Goal: Browse casually: Explore the website without a specific task or goal

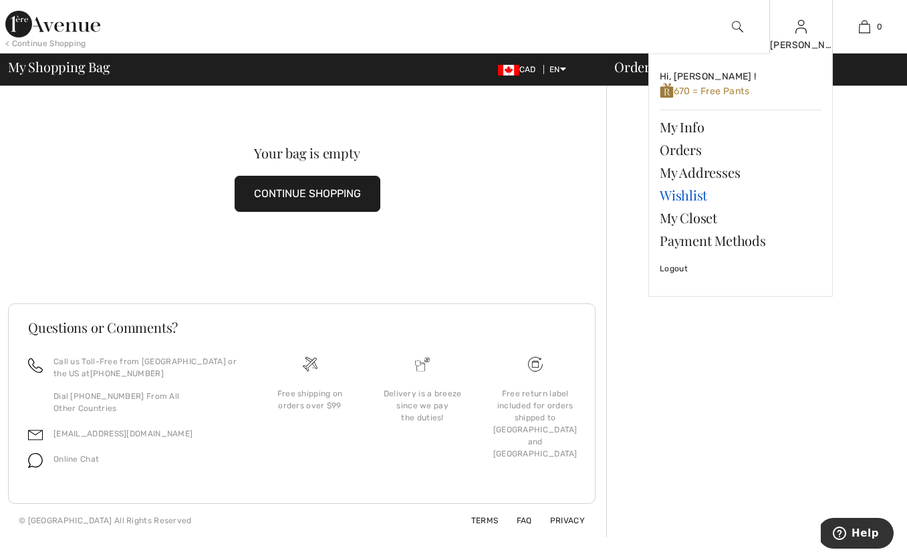
click at [690, 194] on link "Wishlist" at bounding box center [740, 195] width 162 height 23
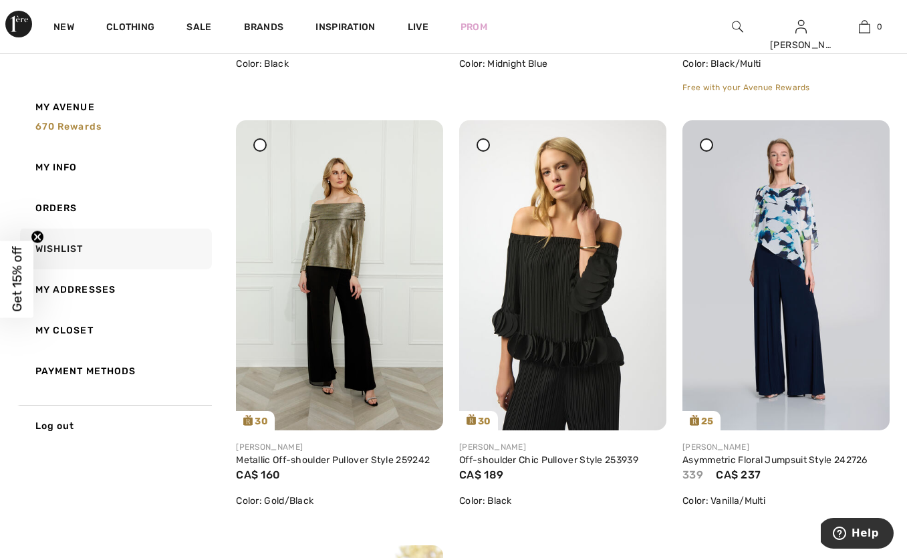
scroll to position [1394, 0]
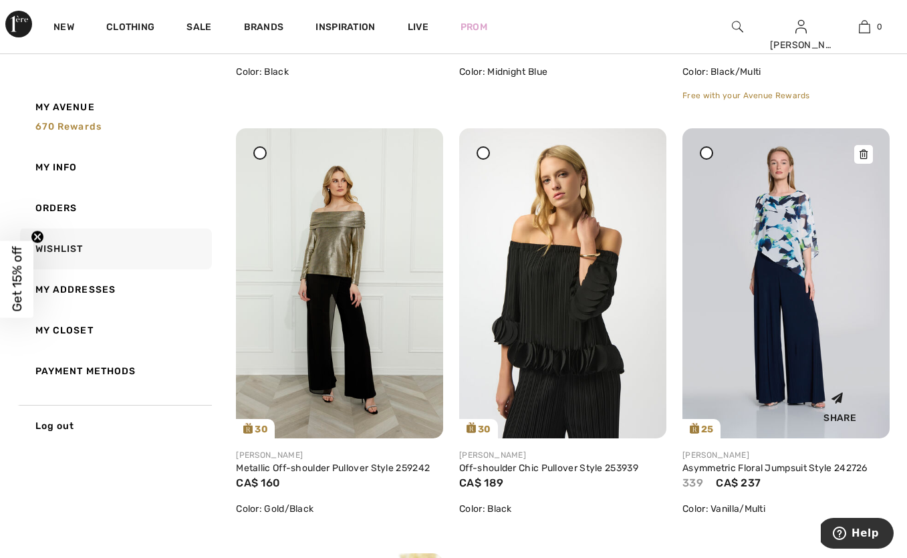
click at [867, 164] on div at bounding box center [863, 154] width 19 height 19
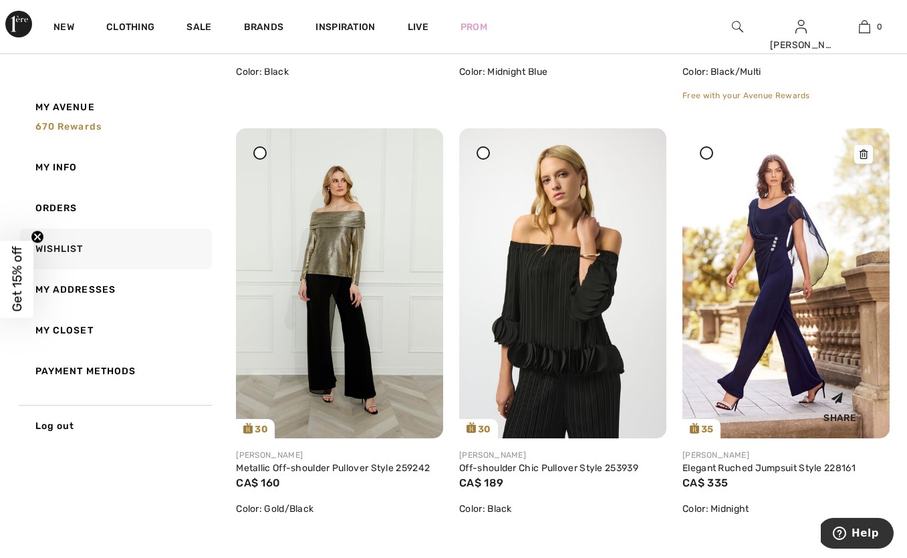
click at [789, 279] on img at bounding box center [785, 283] width 207 height 311
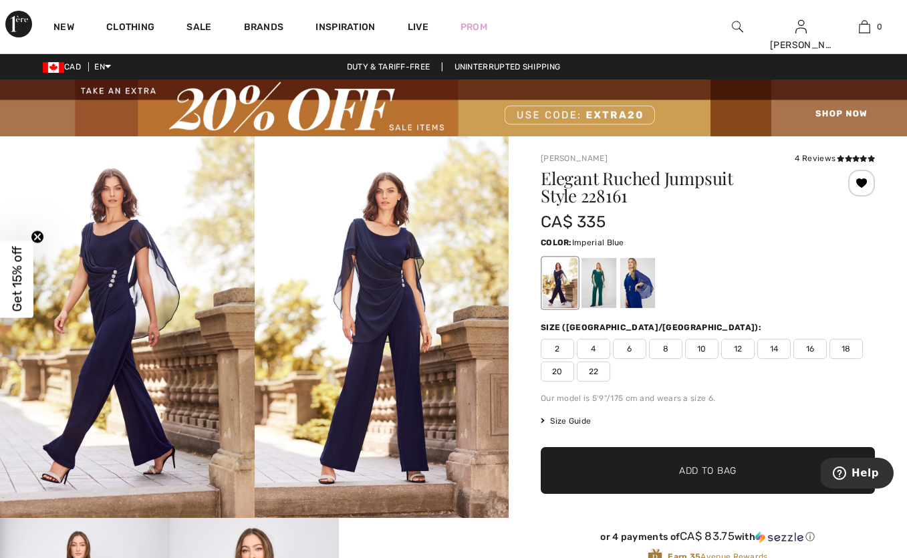
click at [646, 286] on div at bounding box center [637, 283] width 35 height 50
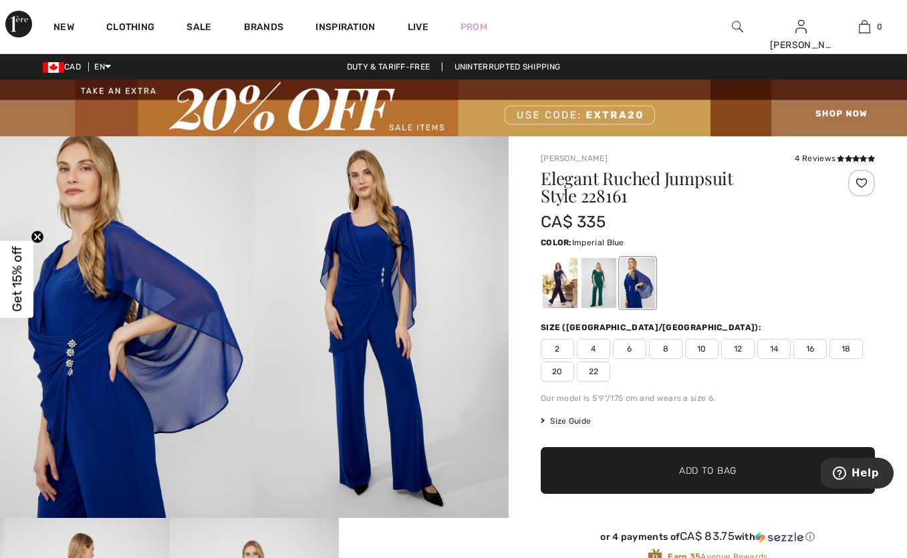
click at [626, 290] on div at bounding box center [637, 283] width 35 height 50
click at [603, 283] on div at bounding box center [598, 283] width 35 height 50
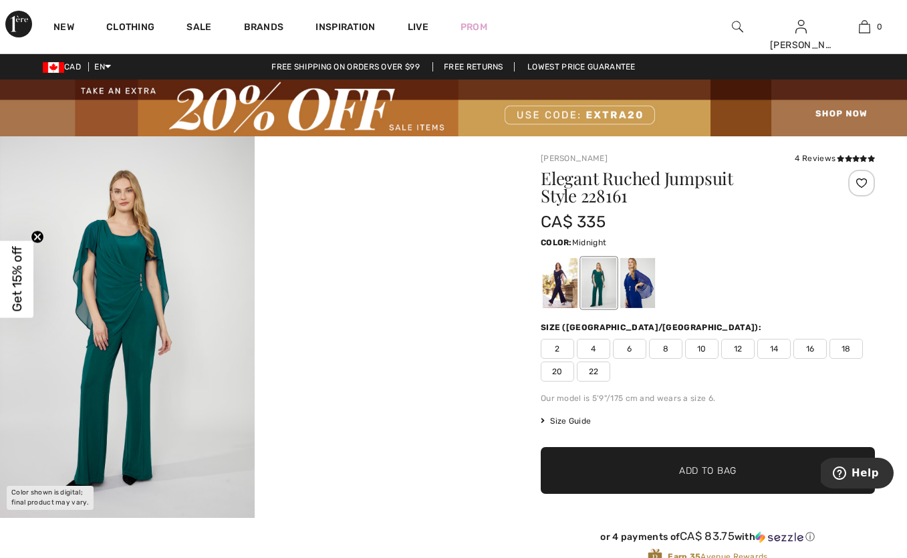
click at [563, 287] on div at bounding box center [560, 283] width 35 height 50
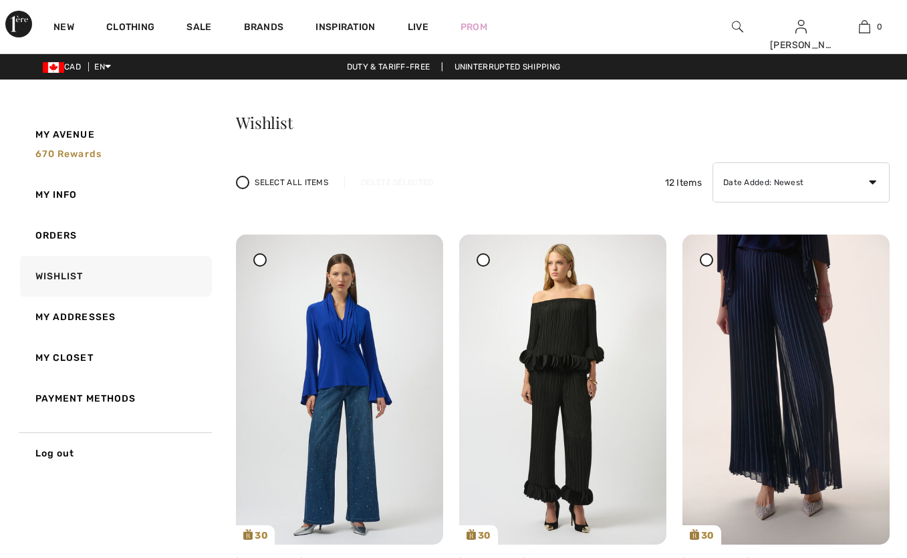
scroll to position [1394, 0]
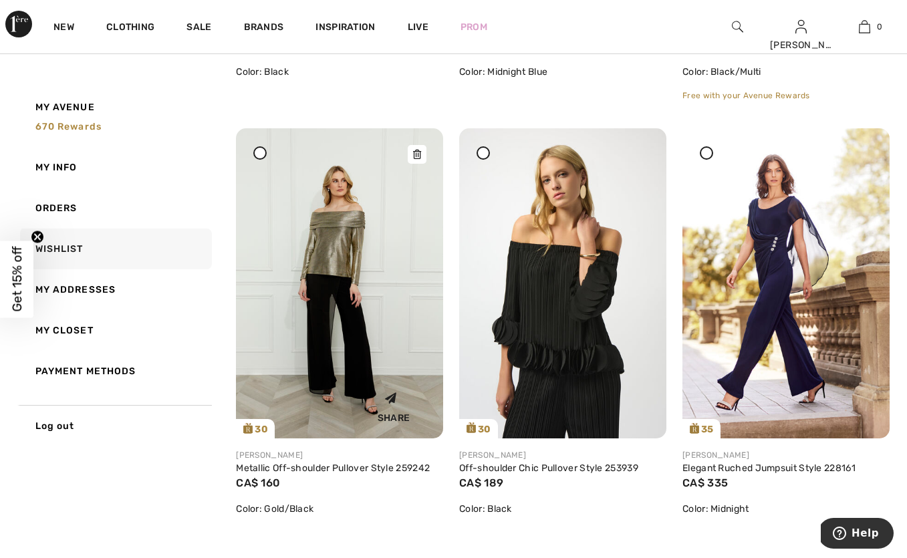
click at [313, 295] on img at bounding box center [339, 283] width 207 height 311
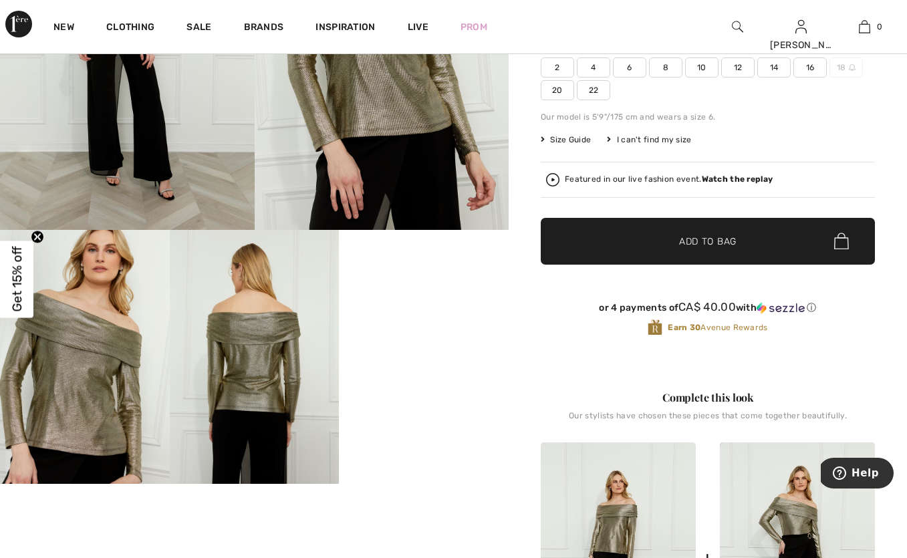
scroll to position [303, 0]
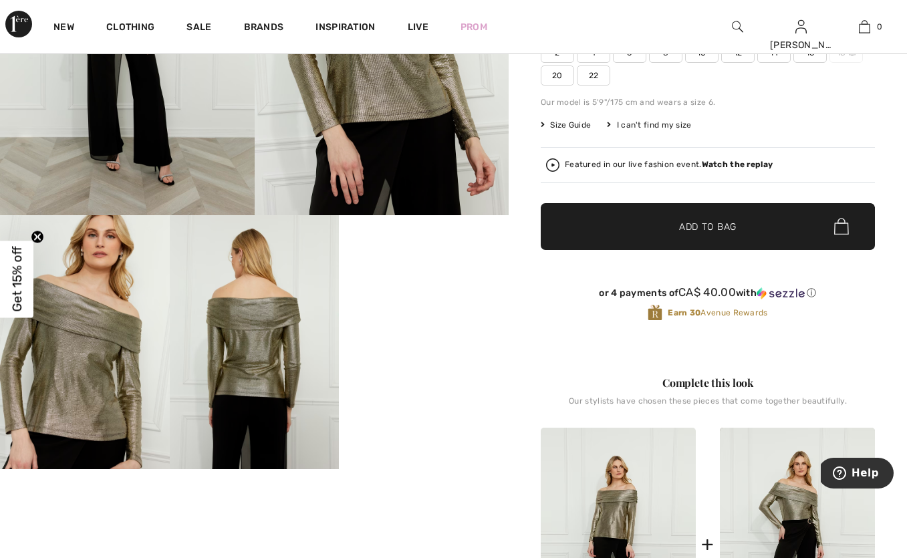
click at [243, 363] on img at bounding box center [255, 342] width 170 height 254
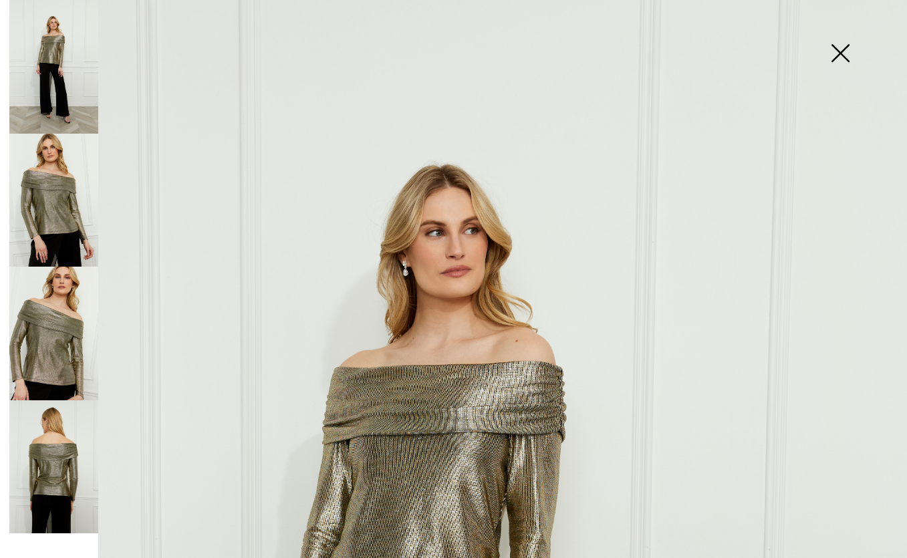
click at [50, 496] on img at bounding box center [53, 467] width 89 height 134
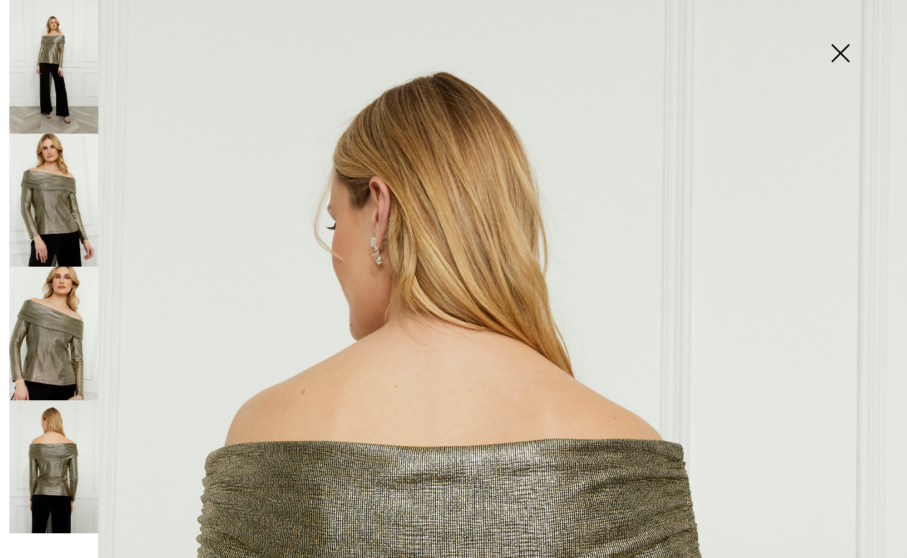
click at [75, 315] on img at bounding box center [53, 334] width 89 height 134
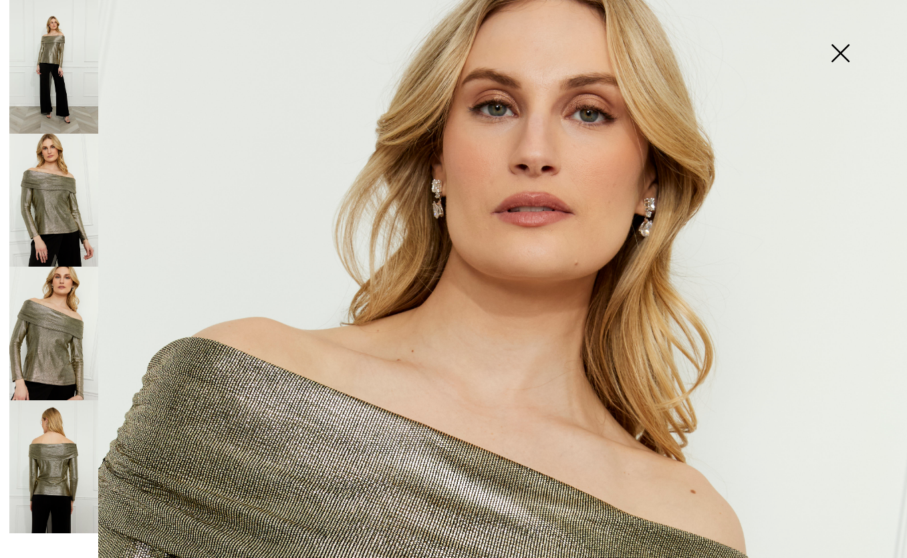
click at [67, 173] on img at bounding box center [53, 201] width 89 height 134
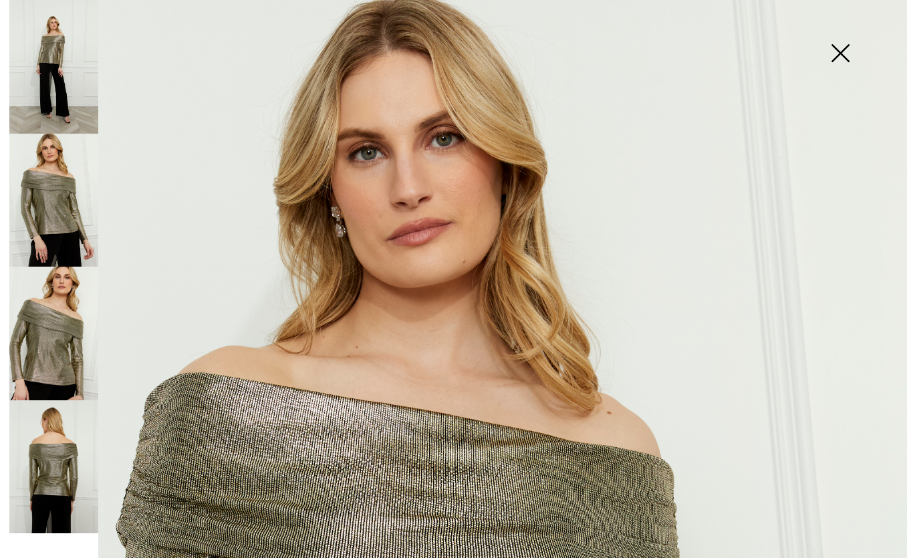
click at [849, 49] on img at bounding box center [839, 54] width 67 height 69
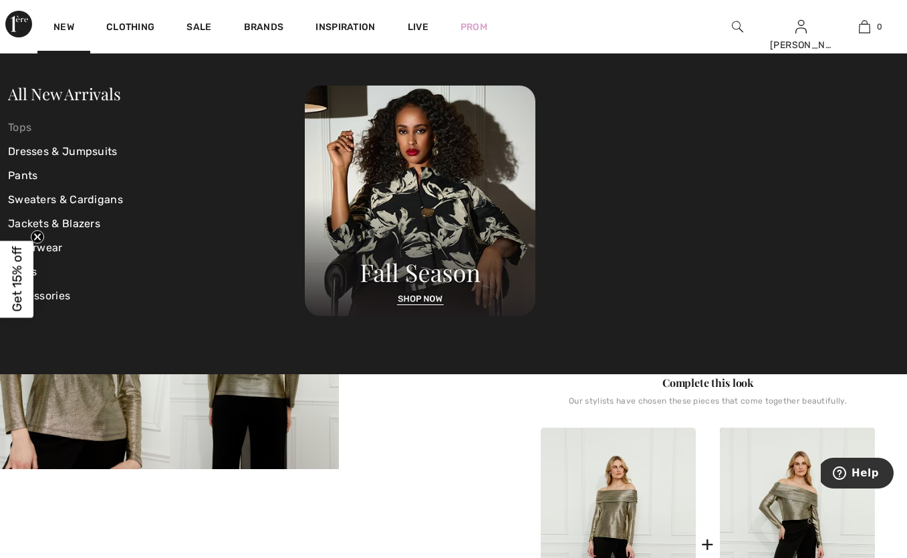
click at [52, 125] on link "Tops" at bounding box center [156, 128] width 297 height 24
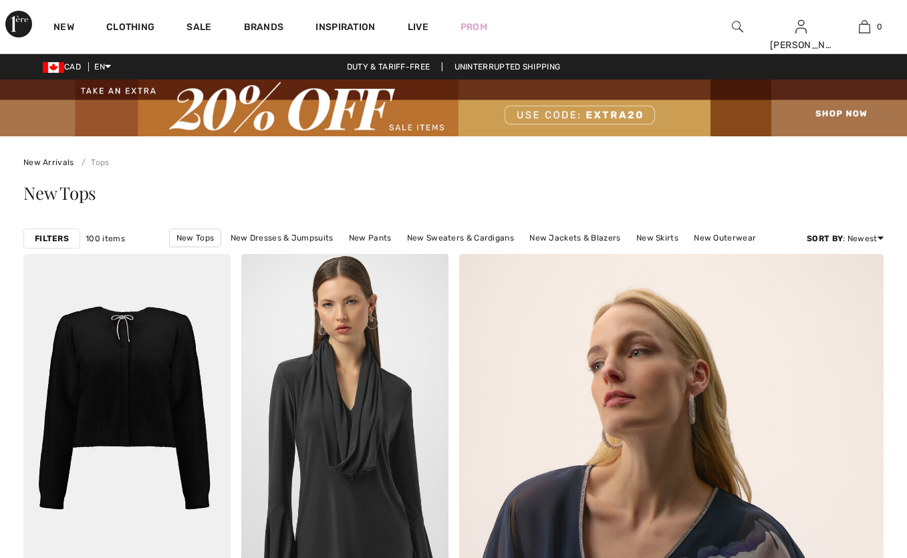
checkbox input "true"
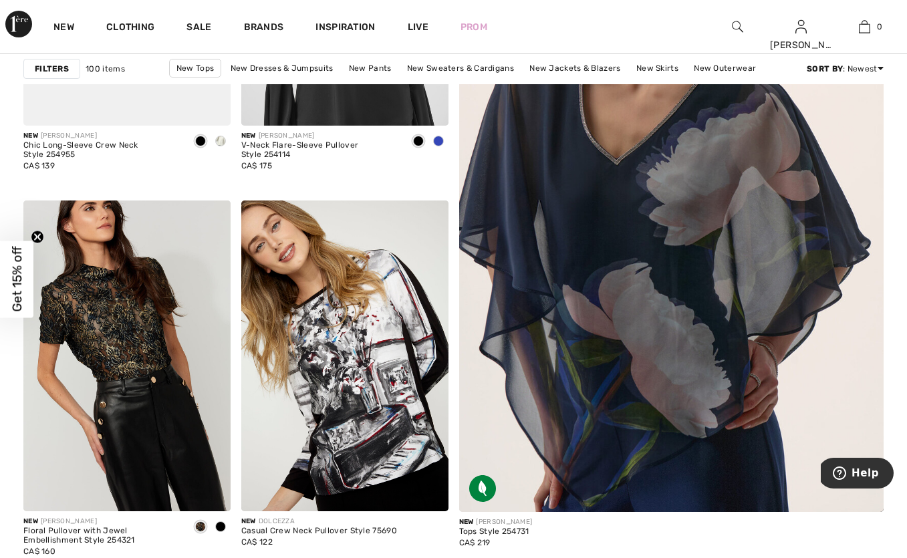
scroll to position [446, 0]
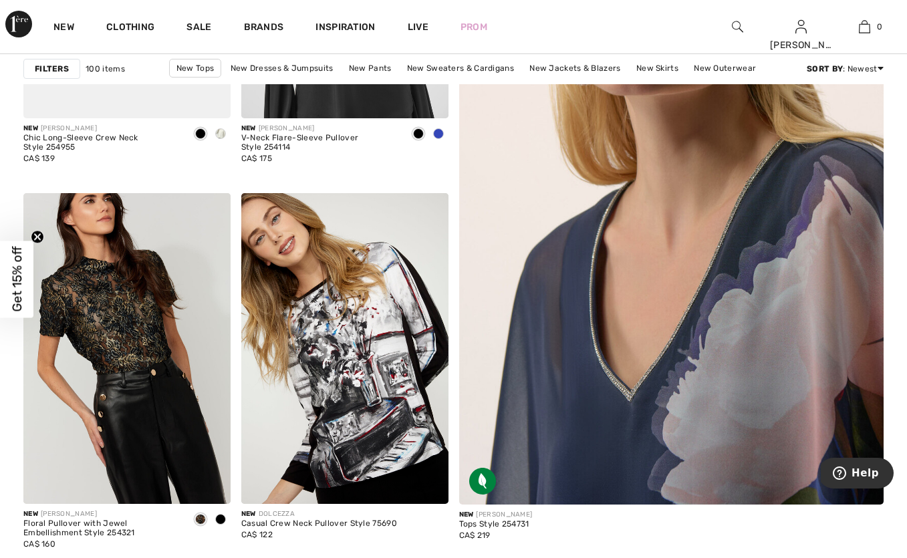
click at [737, 326] on img at bounding box center [671, 190] width 510 height 764
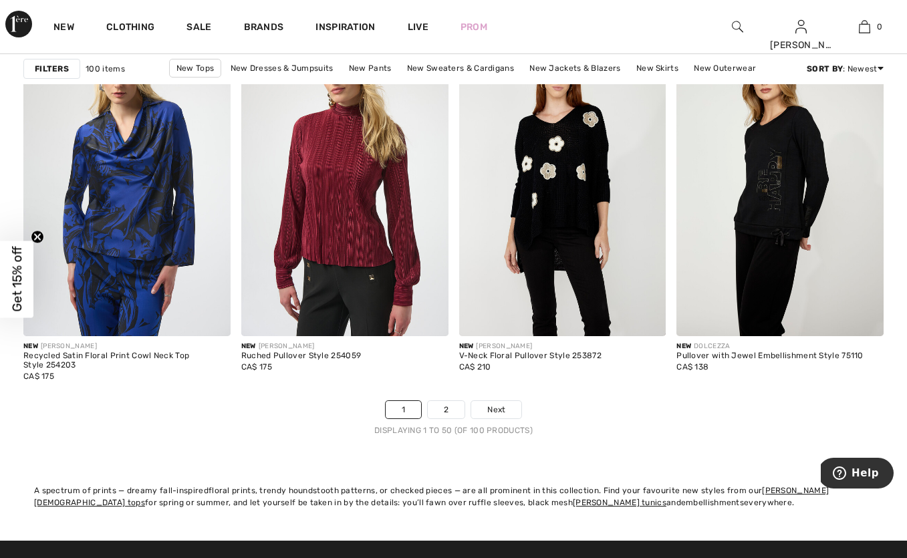
scroll to position [5725, 0]
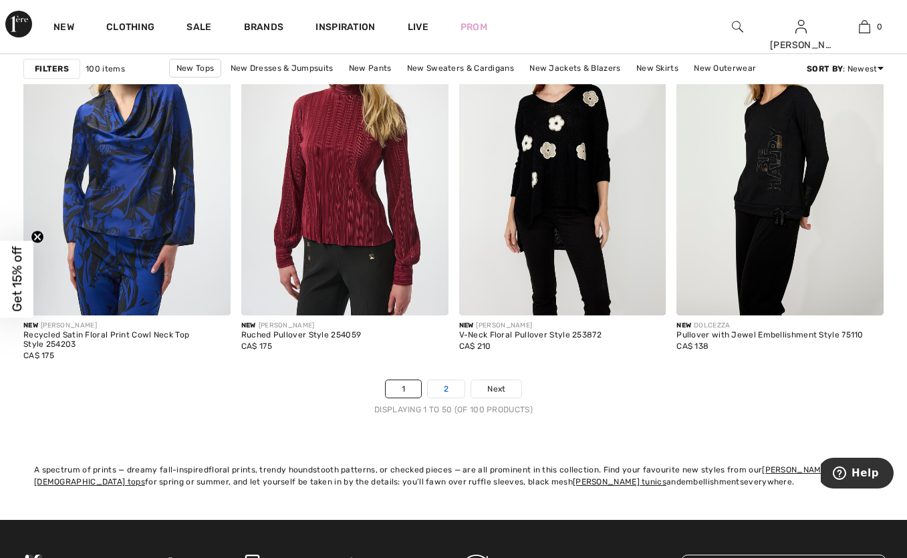
click at [452, 386] on link "2" at bounding box center [446, 388] width 37 height 17
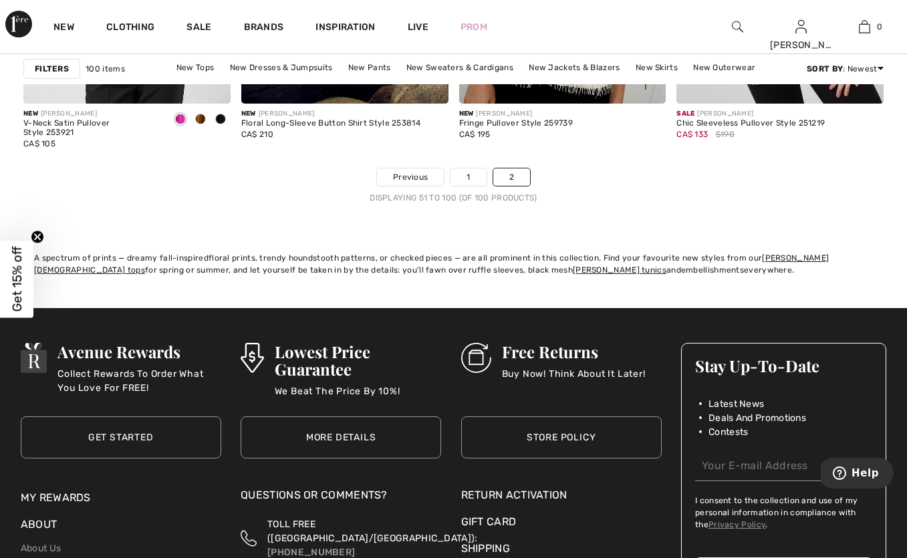
scroll to position [5942, 0]
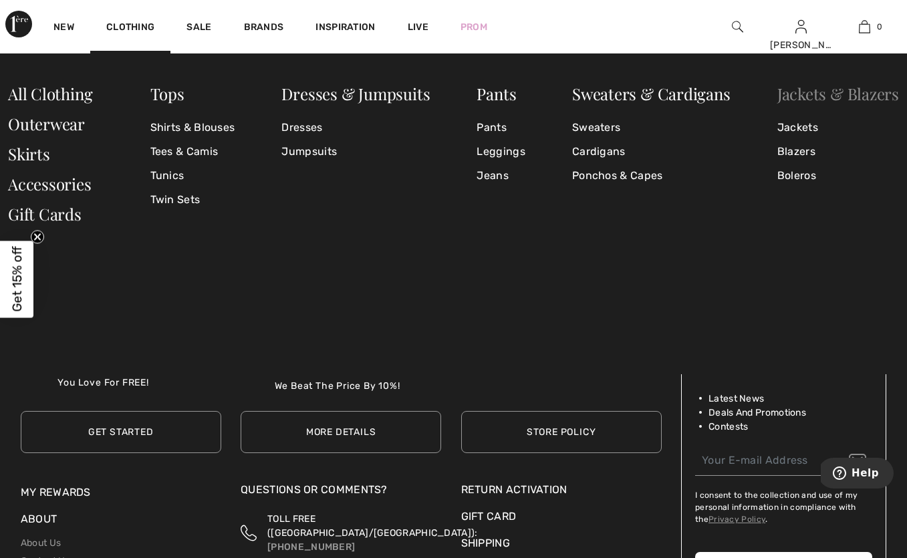
click at [810, 98] on link "Jackets & Blazers" at bounding box center [838, 93] width 122 height 21
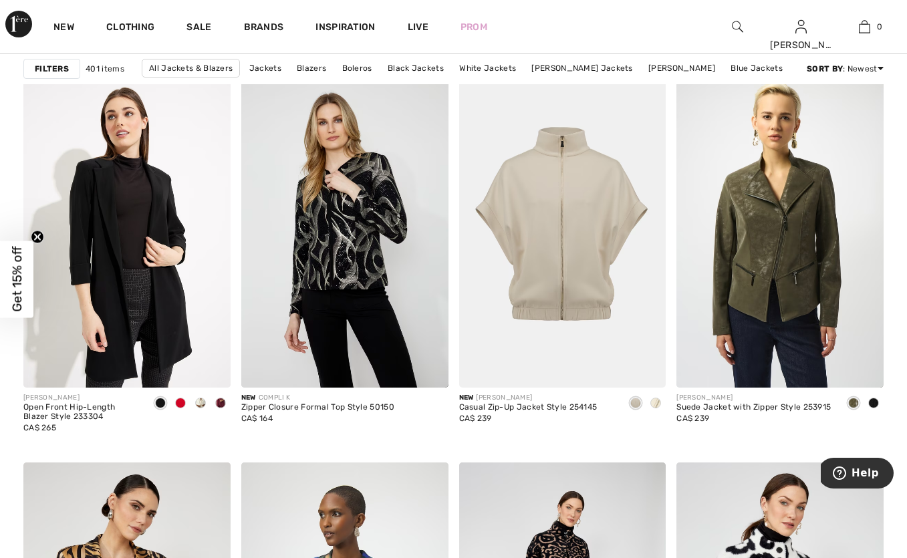
scroll to position [4893, 0]
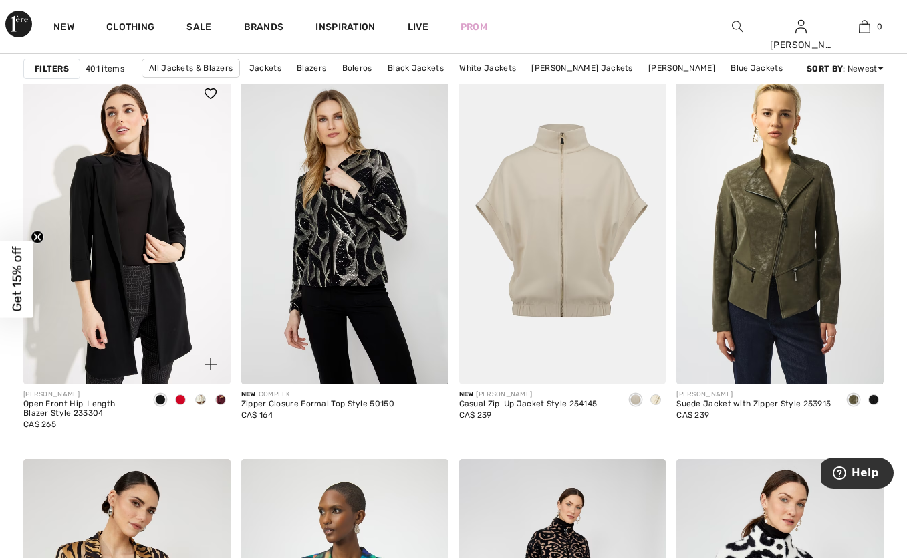
click at [175, 399] on span at bounding box center [180, 399] width 11 height 11
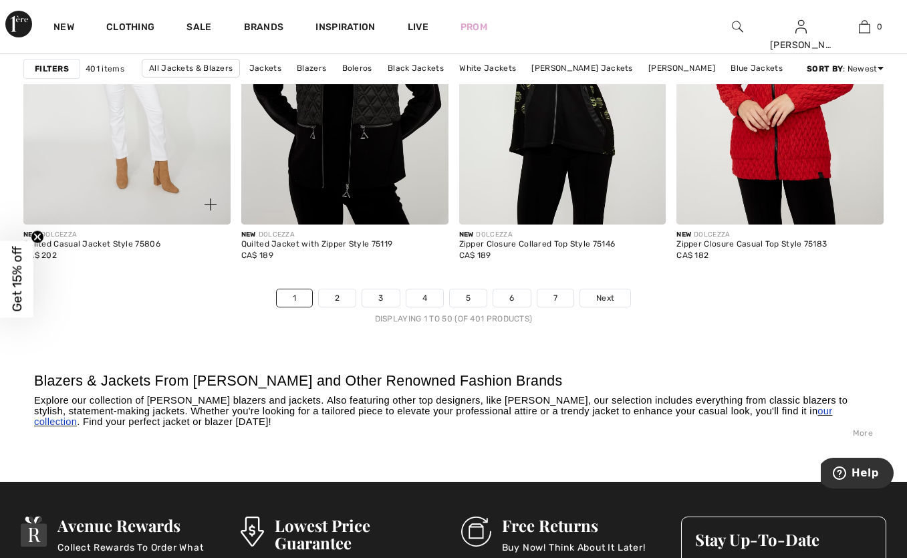
scroll to position [5825, 0]
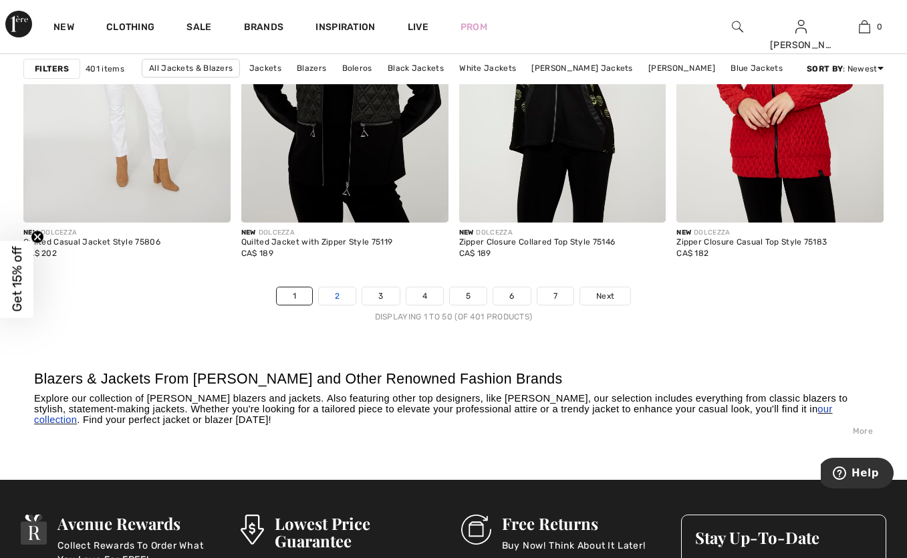
click at [339, 297] on link "2" at bounding box center [337, 295] width 37 height 17
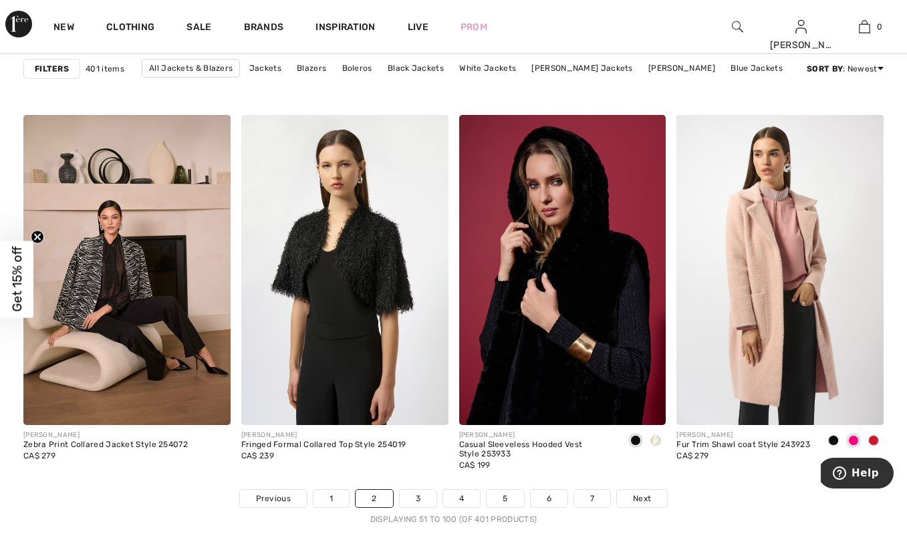
scroll to position [5623, 0]
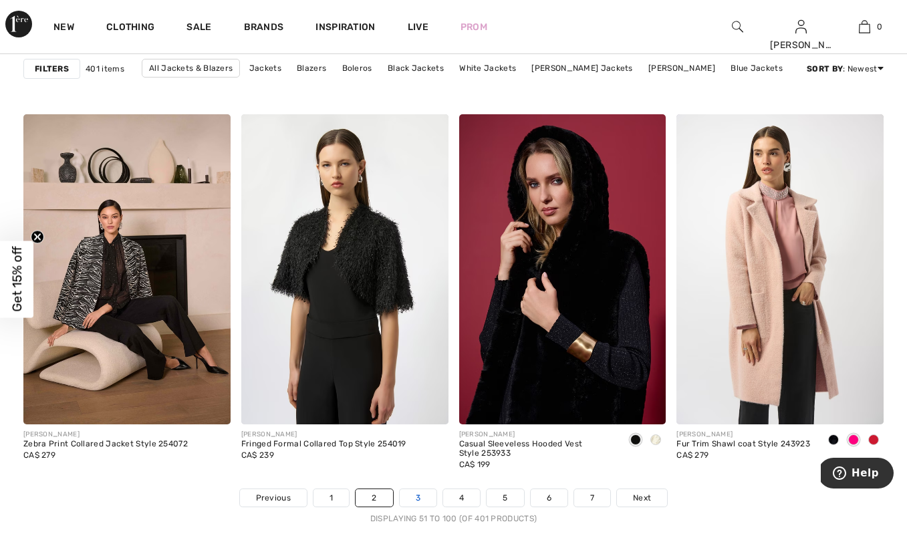
click at [419, 494] on link "3" at bounding box center [418, 497] width 37 height 17
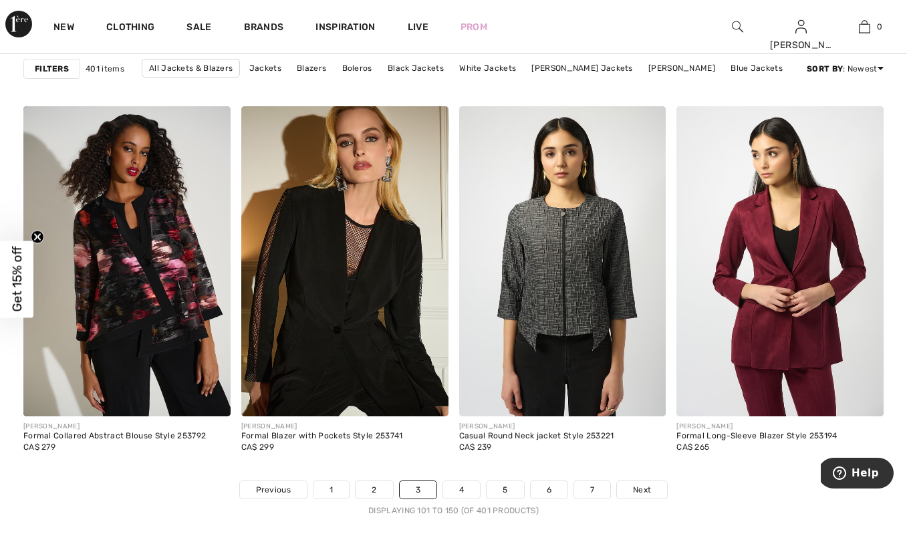
scroll to position [5634, 0]
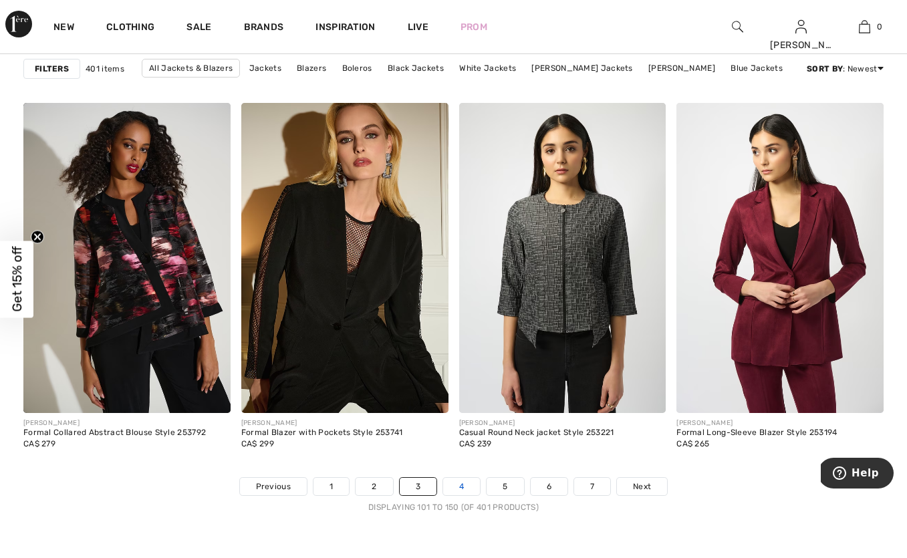
click at [460, 484] on link "4" at bounding box center [461, 486] width 37 height 17
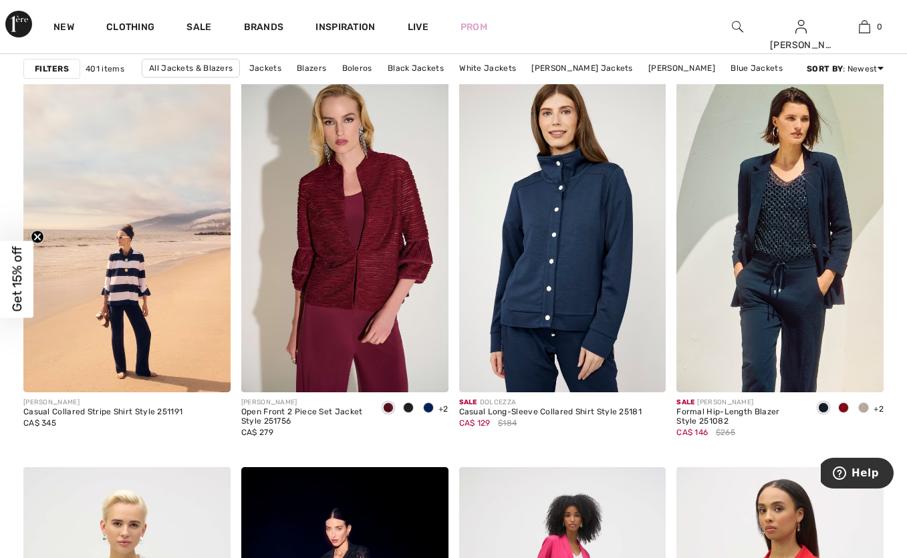
scroll to position [3972, 0]
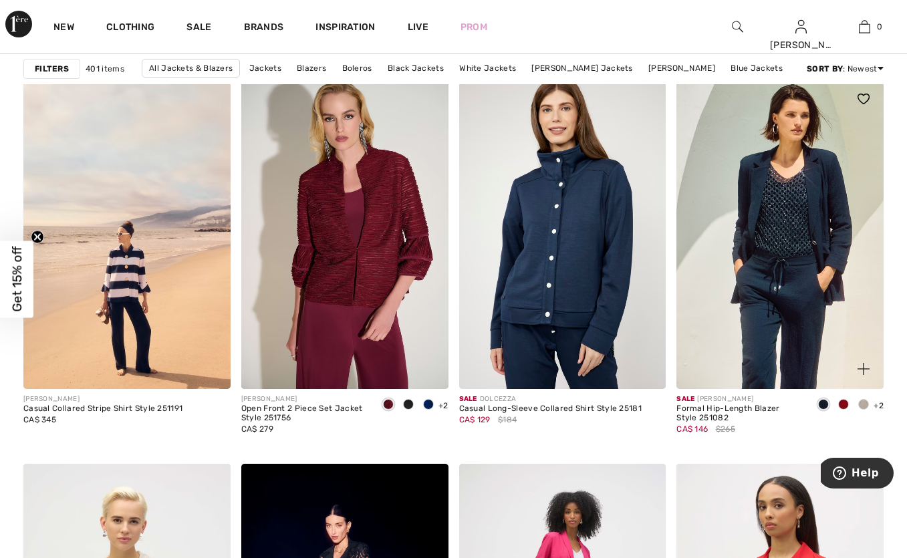
click at [838, 403] on span at bounding box center [843, 404] width 11 height 11
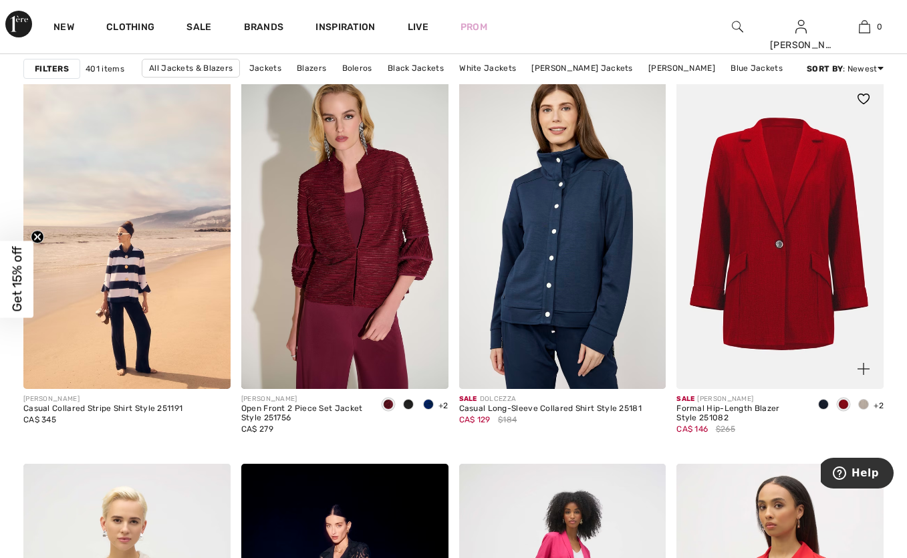
click at [842, 404] on span at bounding box center [843, 404] width 11 height 11
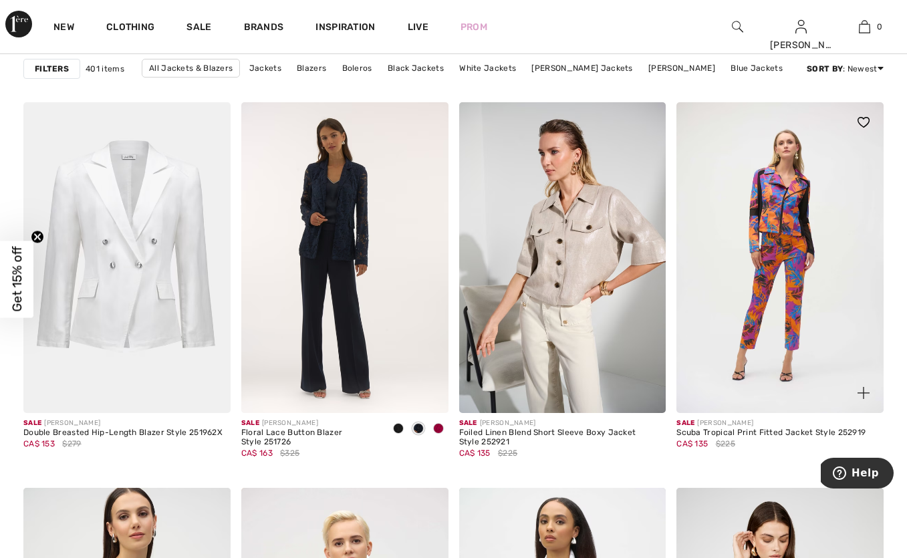
scroll to position [4871, 0]
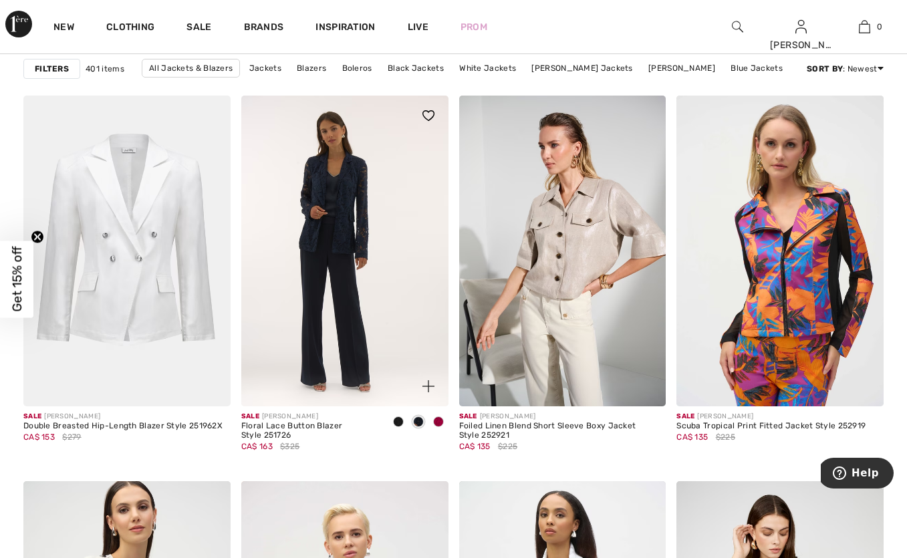
click at [436, 423] on span at bounding box center [438, 421] width 11 height 11
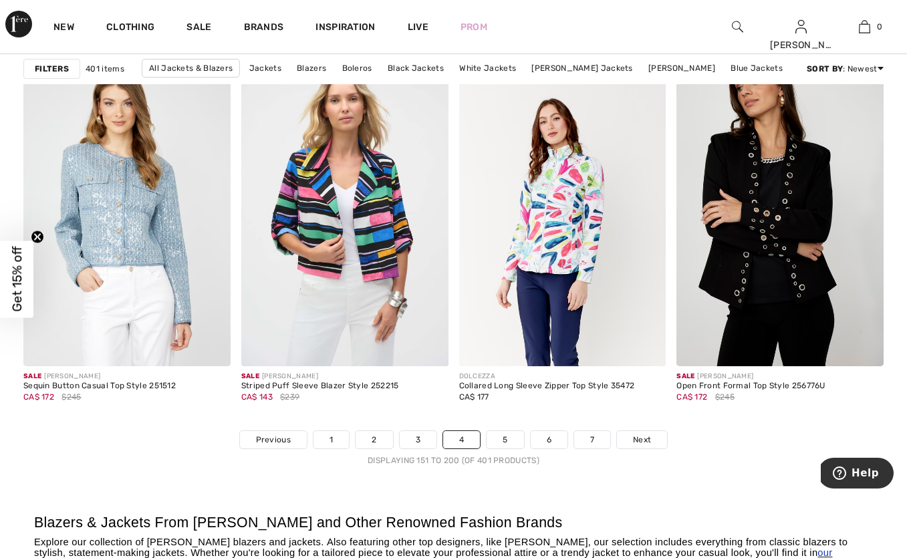
scroll to position [5692, 0]
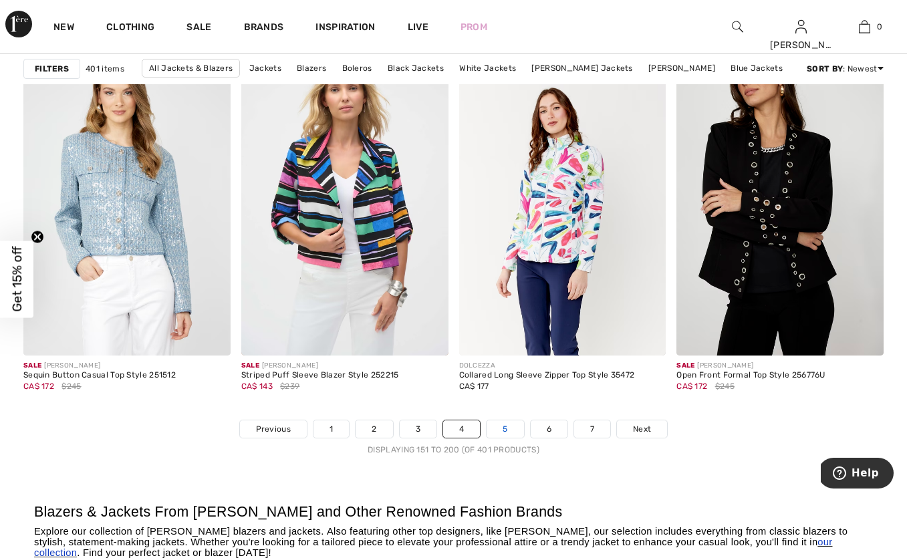
click at [504, 428] on link "5" at bounding box center [504, 428] width 37 height 17
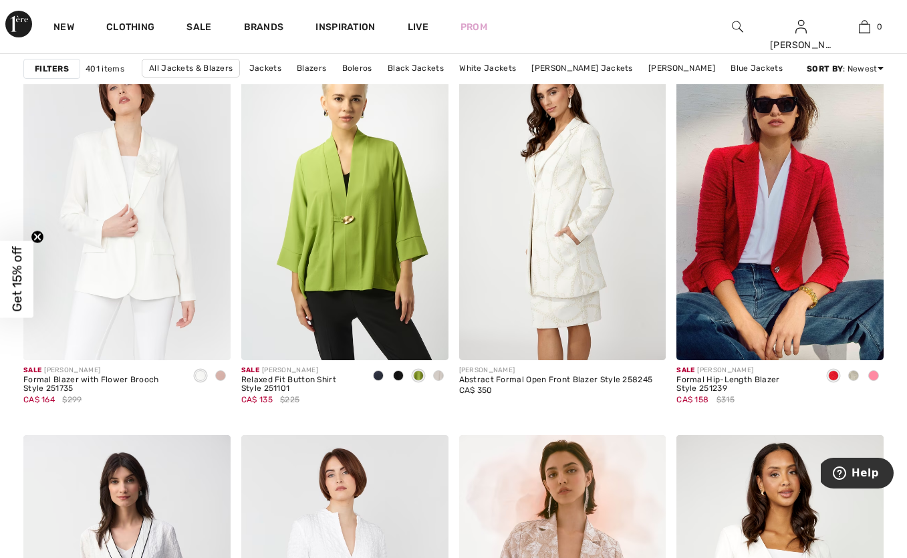
scroll to position [986, 0]
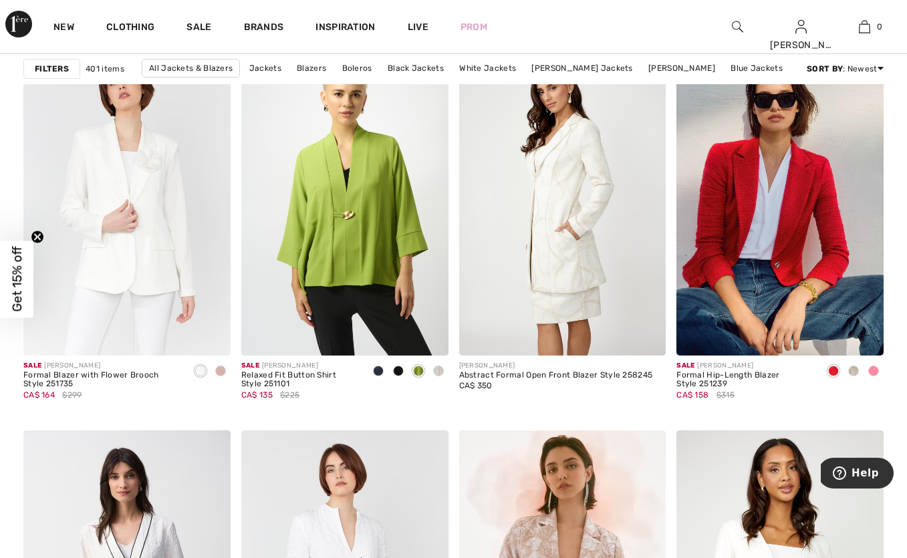
click at [851, 371] on span at bounding box center [853, 370] width 11 height 11
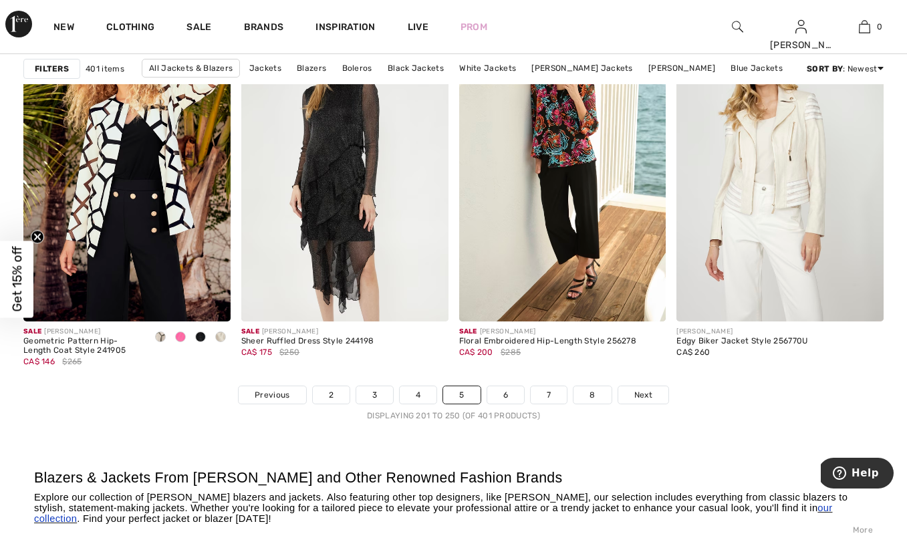
scroll to position [5728, 0]
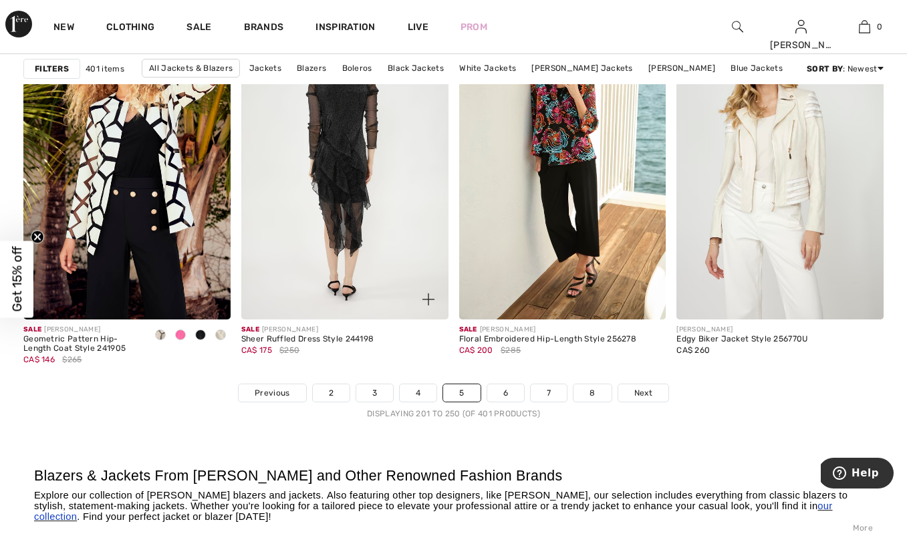
click at [339, 213] on img at bounding box center [344, 164] width 207 height 311
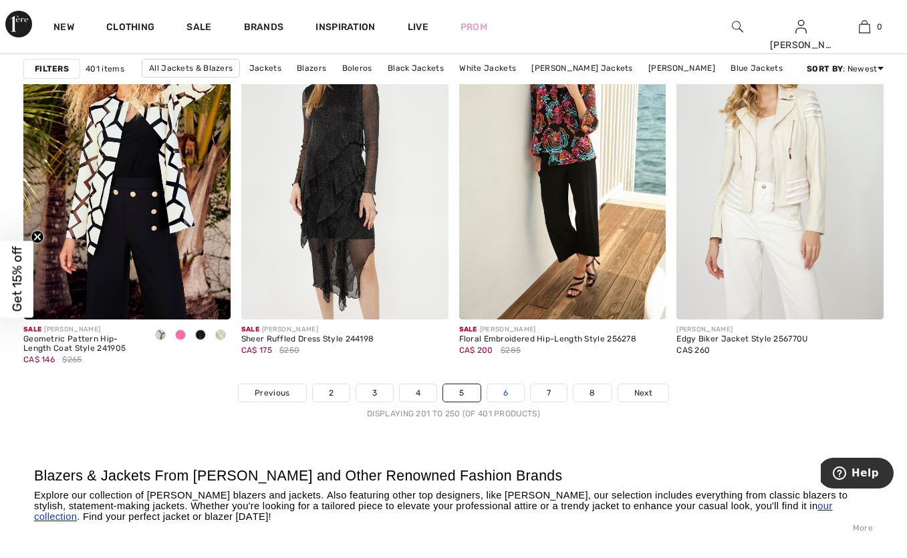
click at [506, 395] on link "6" at bounding box center [505, 392] width 37 height 17
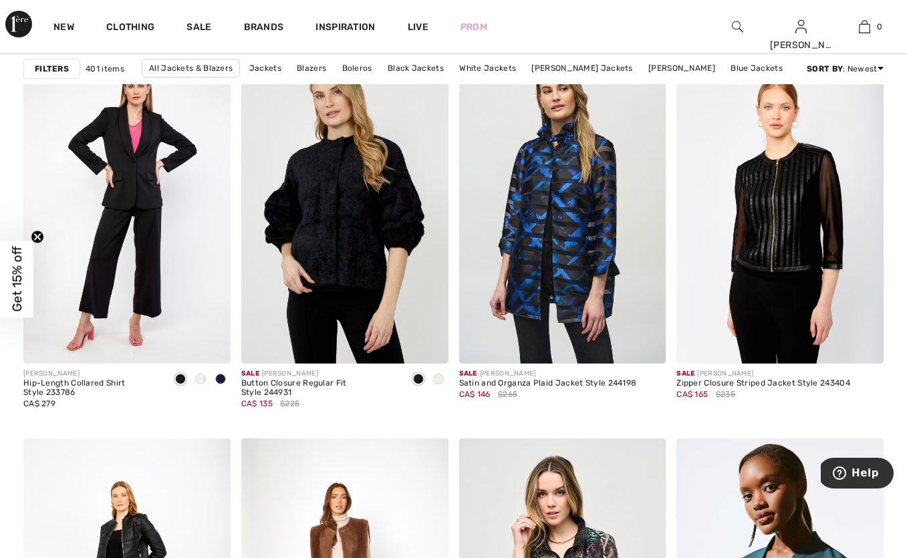
scroll to position [4005, 0]
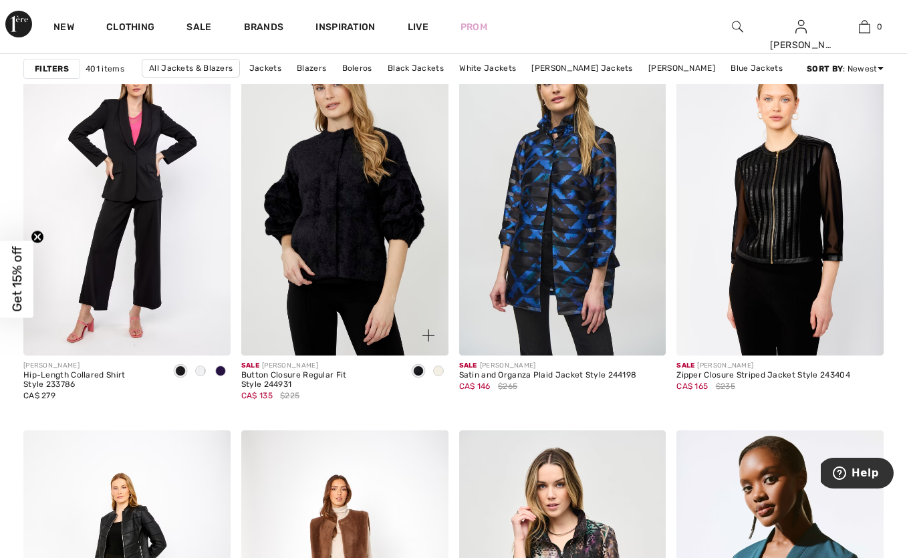
click at [437, 375] on span at bounding box center [438, 370] width 11 height 11
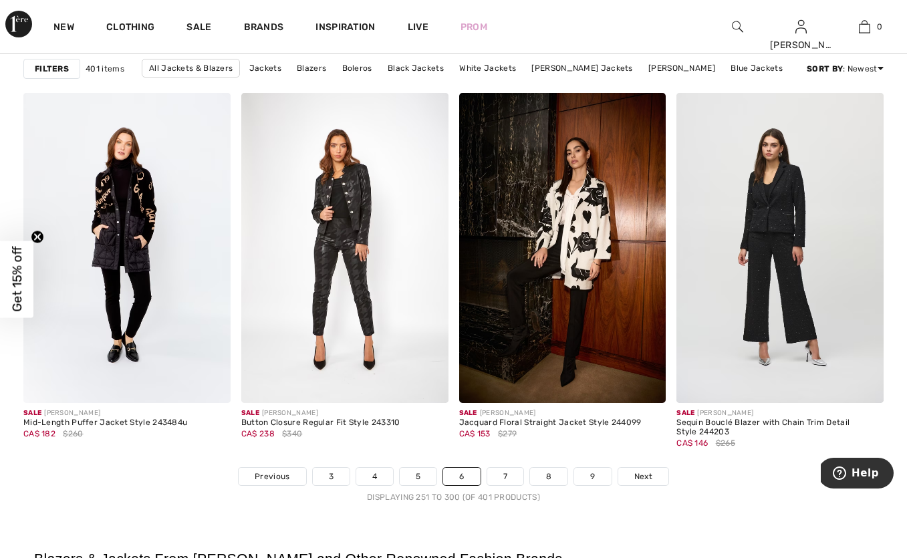
scroll to position [5646, 0]
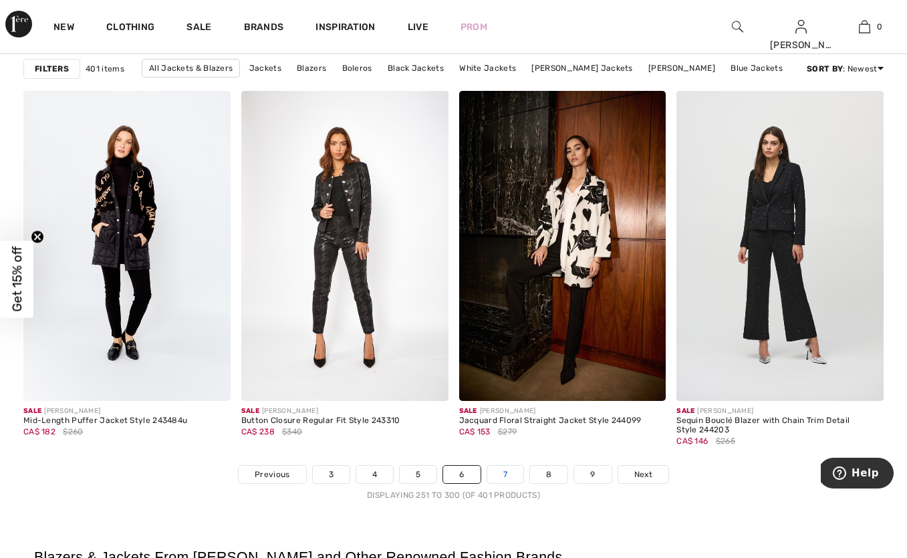
click at [508, 474] on link "7" at bounding box center [505, 474] width 36 height 17
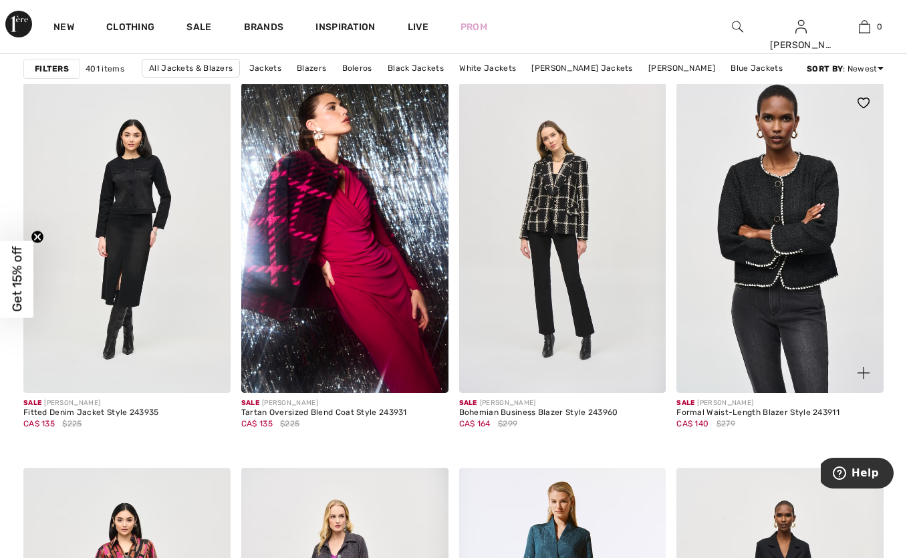
scroll to position [3973, 0]
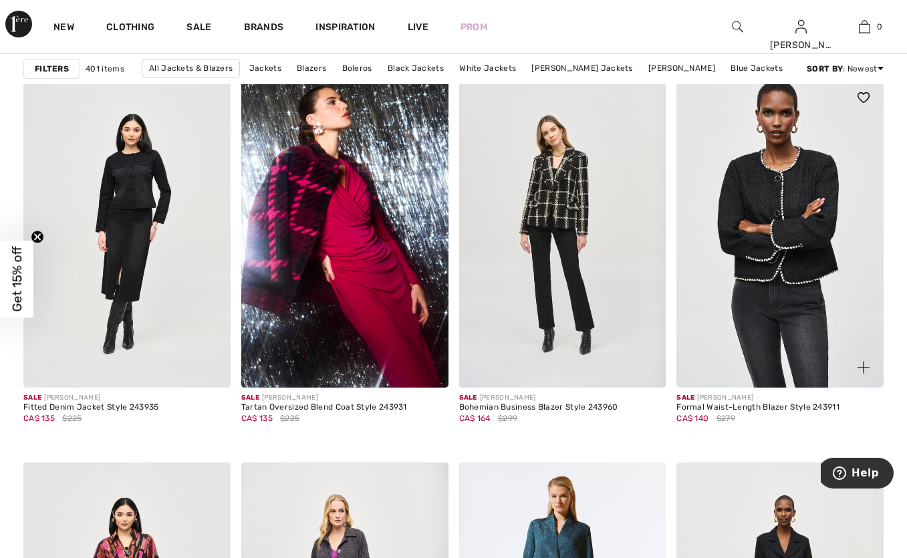
click at [792, 204] on img at bounding box center [779, 233] width 207 height 311
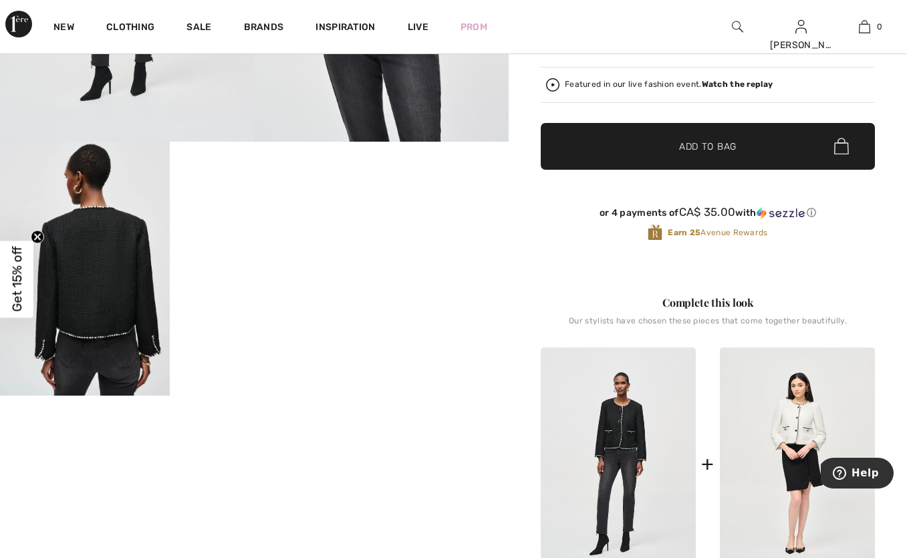
scroll to position [378, 0]
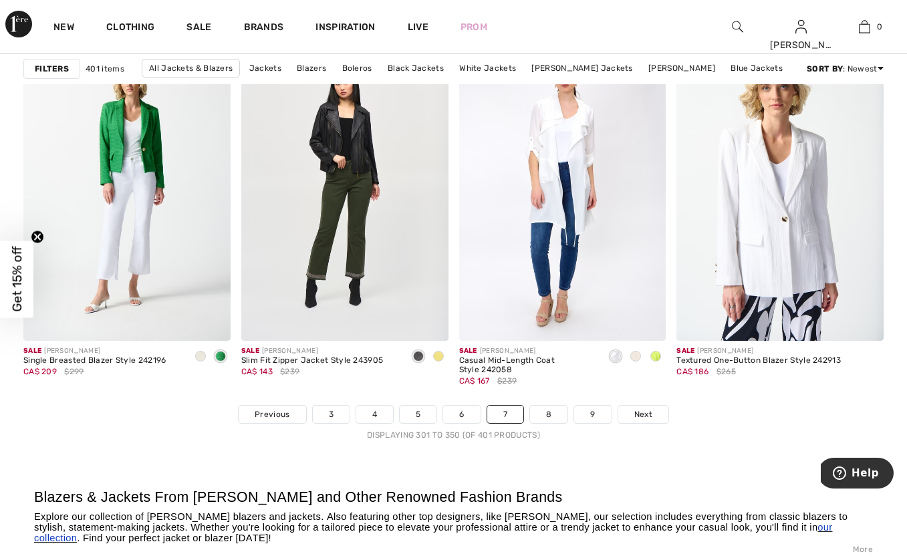
scroll to position [5711, 0]
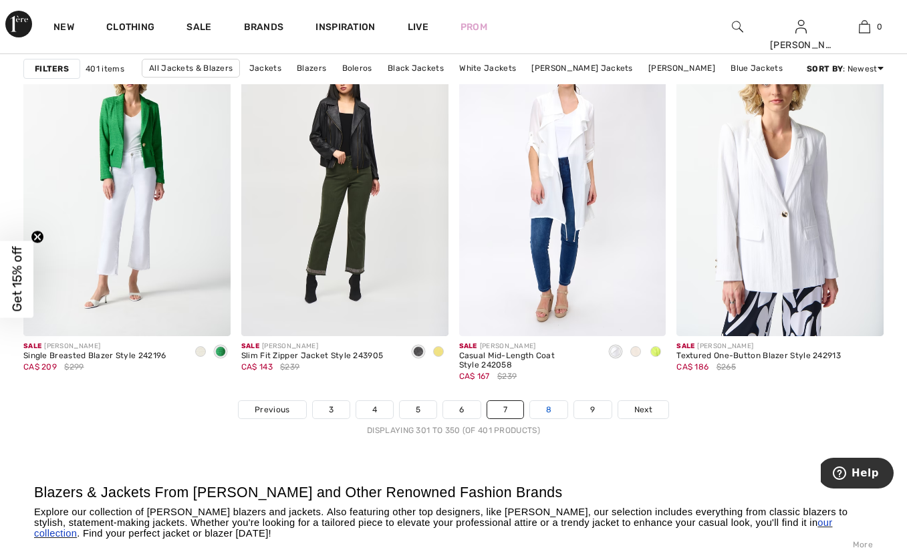
click at [555, 406] on link "8" at bounding box center [548, 409] width 37 height 17
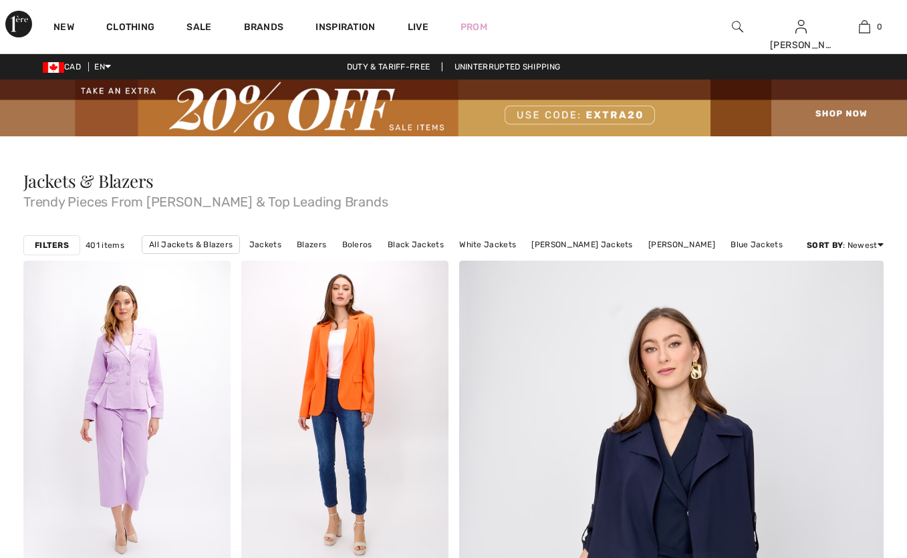
checkbox input "true"
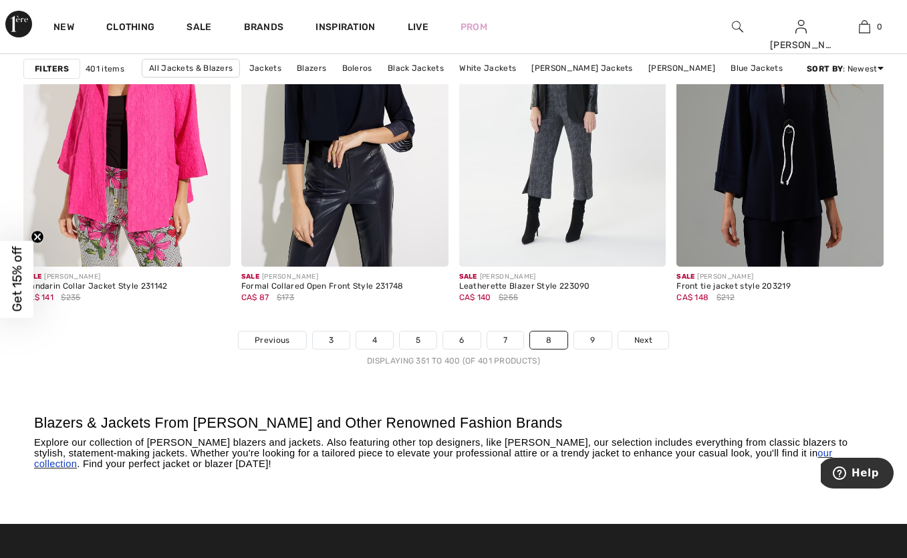
scroll to position [5782, 0]
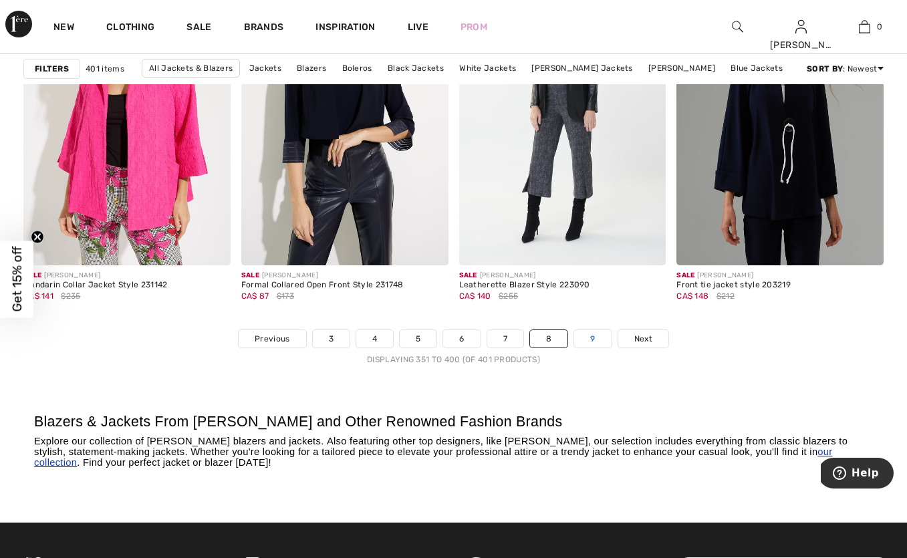
click at [591, 338] on link "9" at bounding box center [592, 338] width 37 height 17
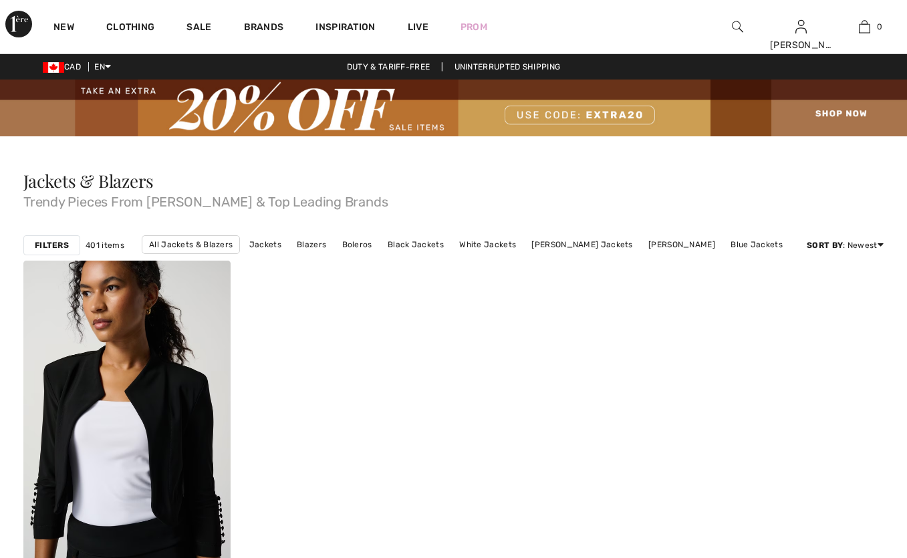
checkbox input "true"
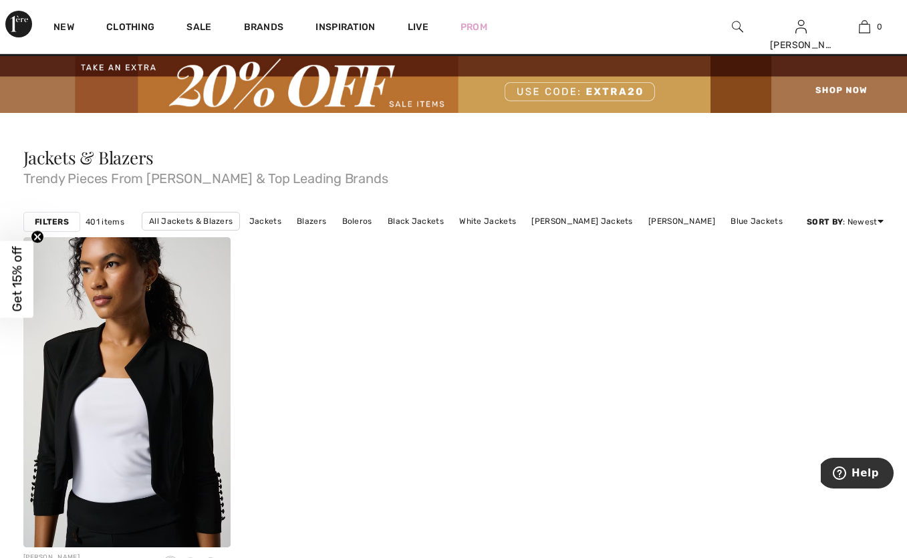
scroll to position [-1, 0]
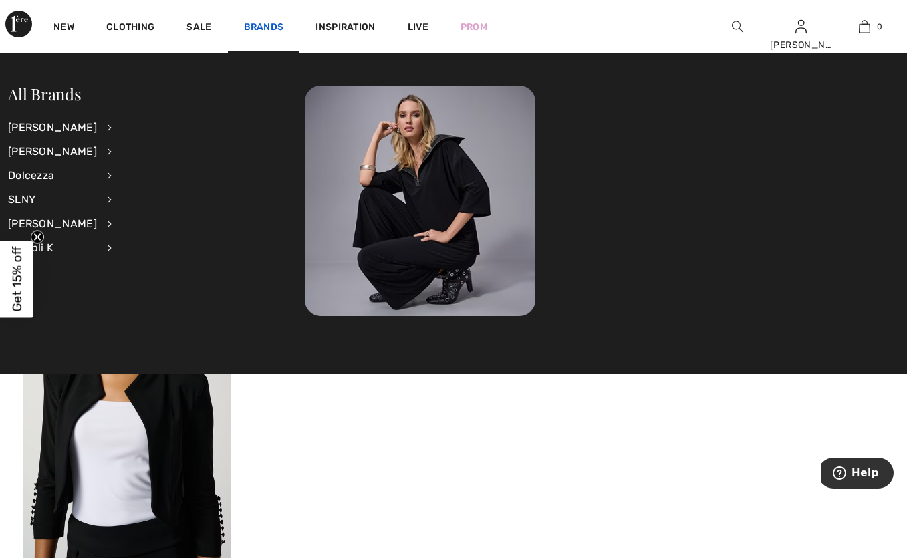
click at [259, 27] on link "Brands" at bounding box center [264, 28] width 40 height 14
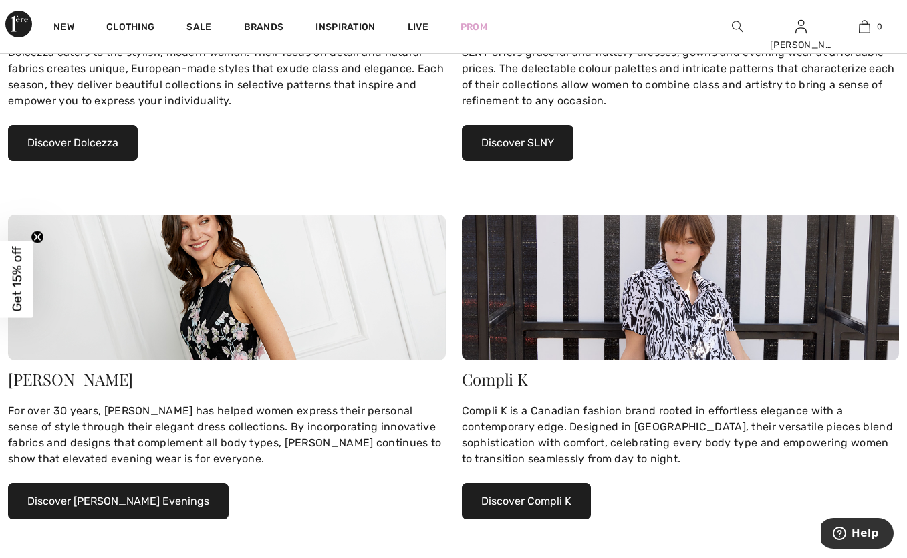
scroll to position [819, 0]
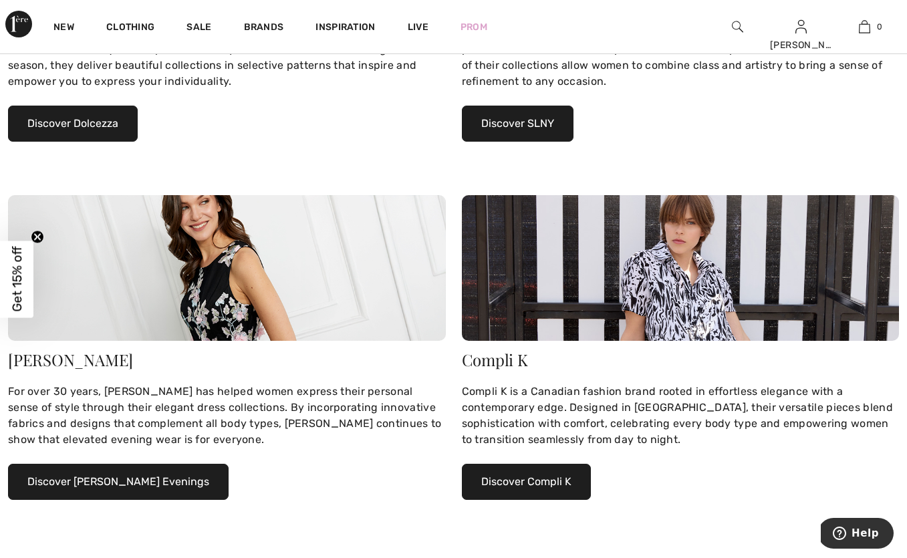
click at [102, 486] on button "Discover Alex Evenings" at bounding box center [118, 482] width 220 height 36
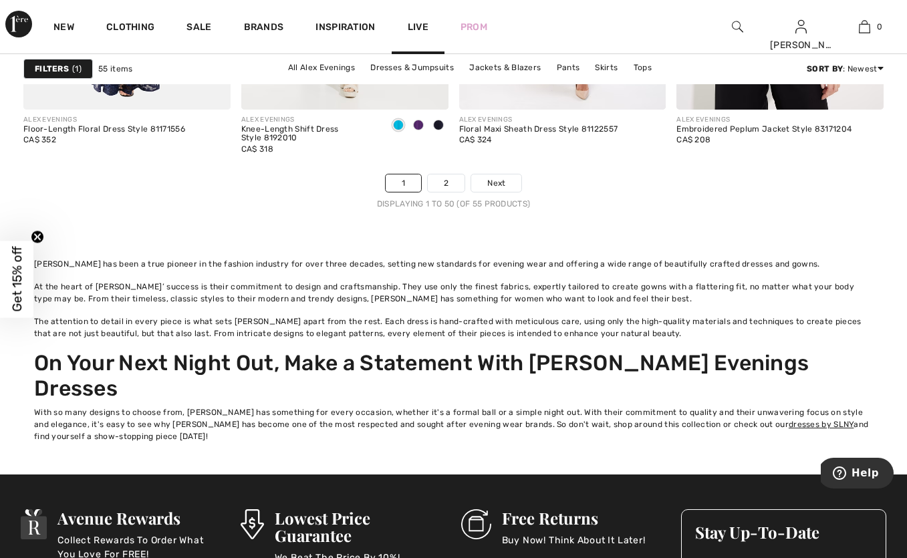
scroll to position [6238, 0]
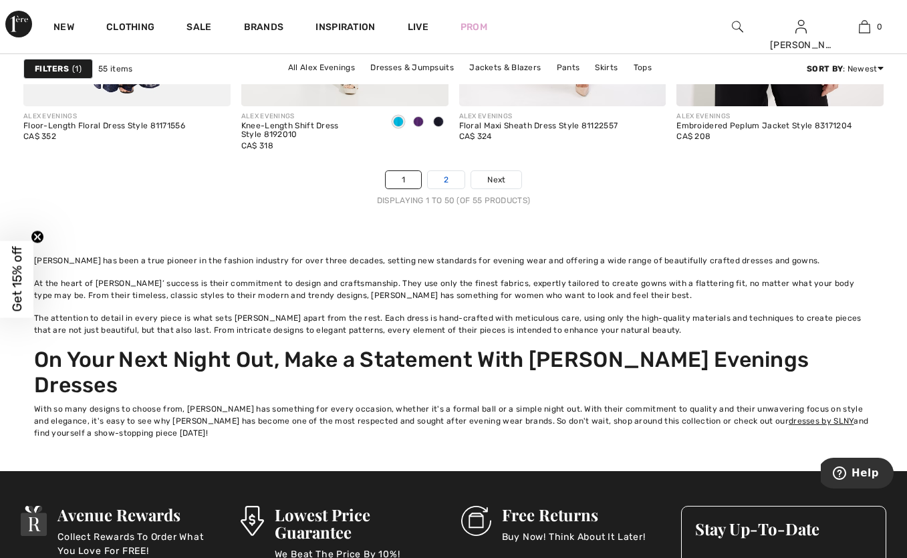
click at [446, 171] on link "2" at bounding box center [446, 179] width 37 height 17
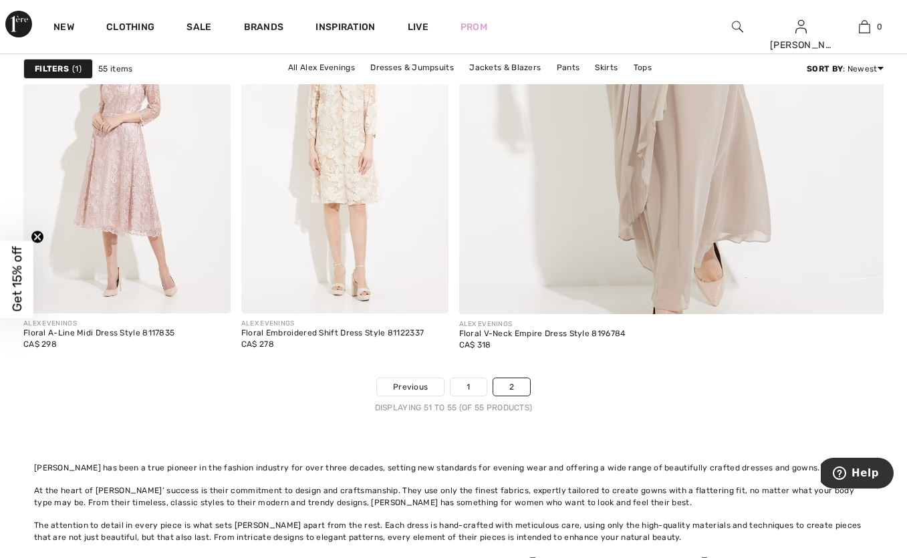
scroll to position [873, 0]
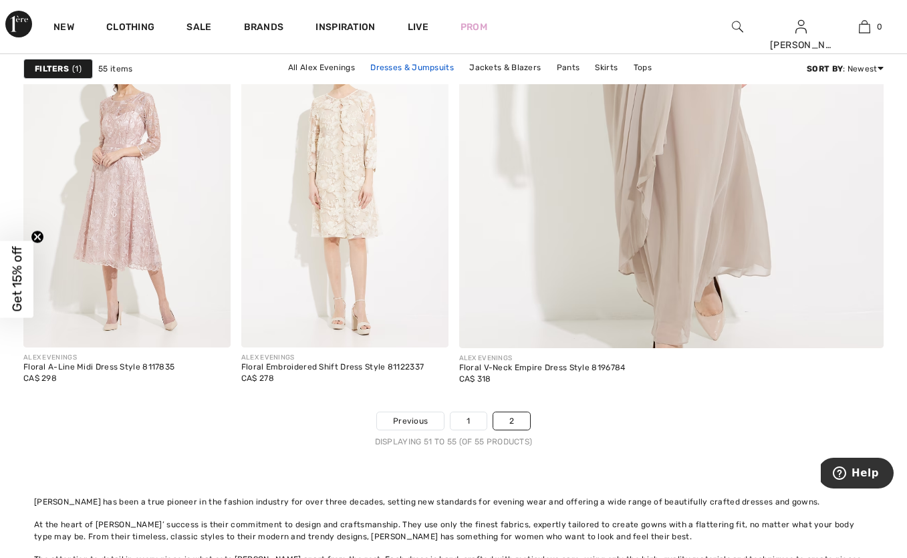
click at [403, 66] on link "Dresses & Jumpsuits" at bounding box center [411, 67] width 97 height 17
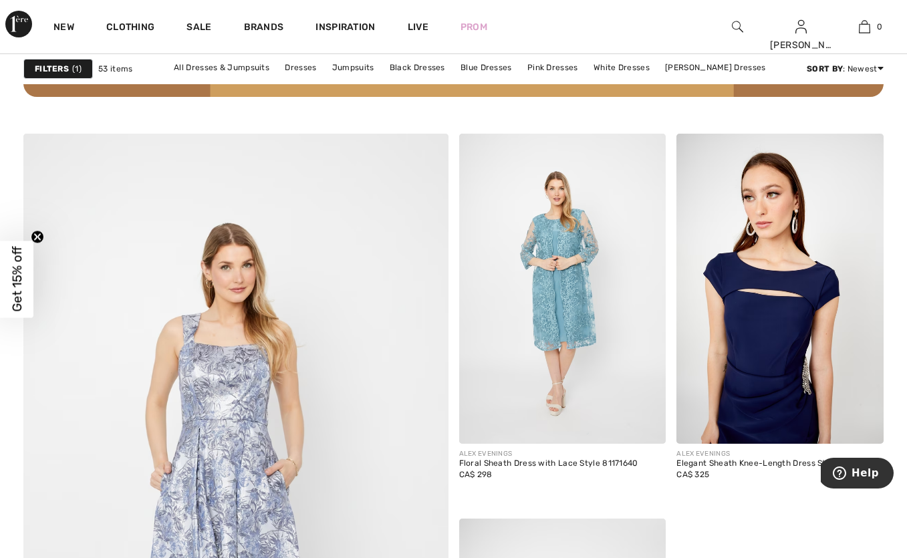
scroll to position [3155, 0]
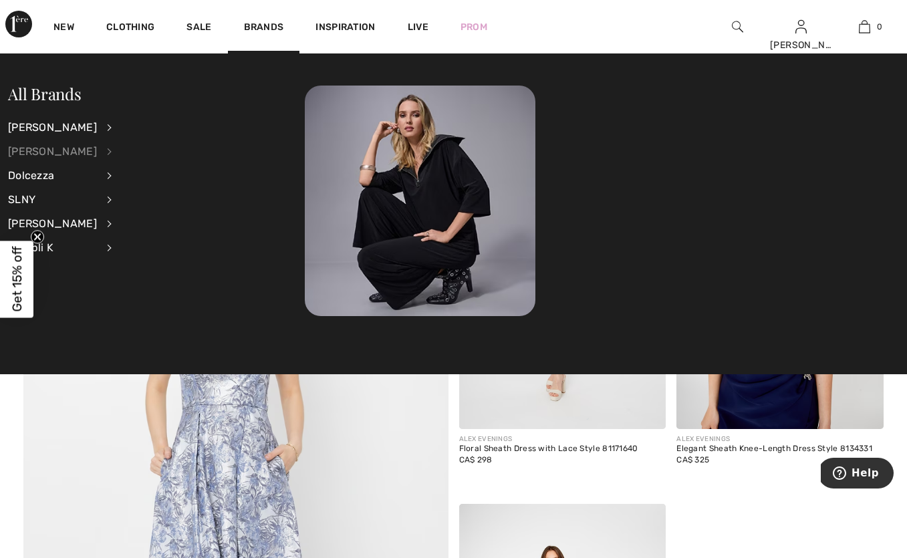
click at [43, 158] on div "[PERSON_NAME]" at bounding box center [52, 152] width 89 height 24
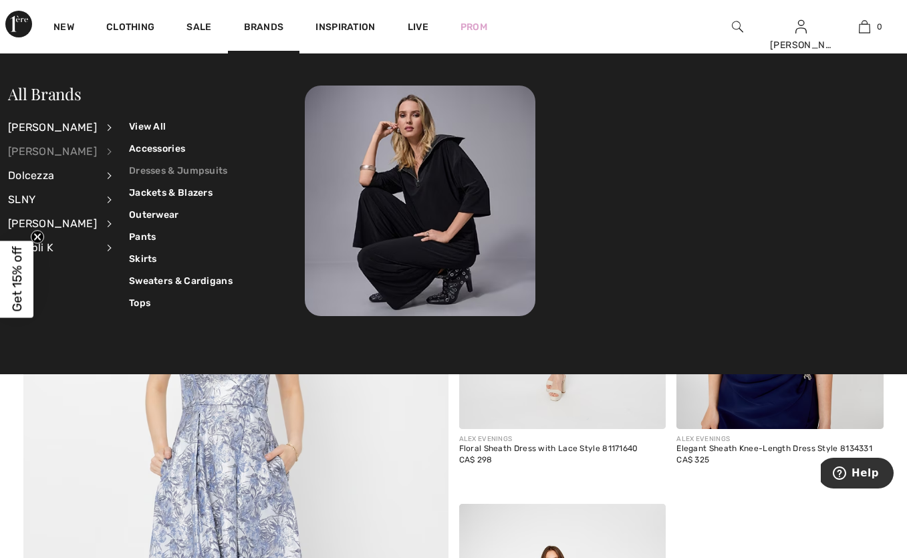
click at [150, 172] on link "Dresses & Jumpsuits" at bounding box center [181, 171] width 104 height 22
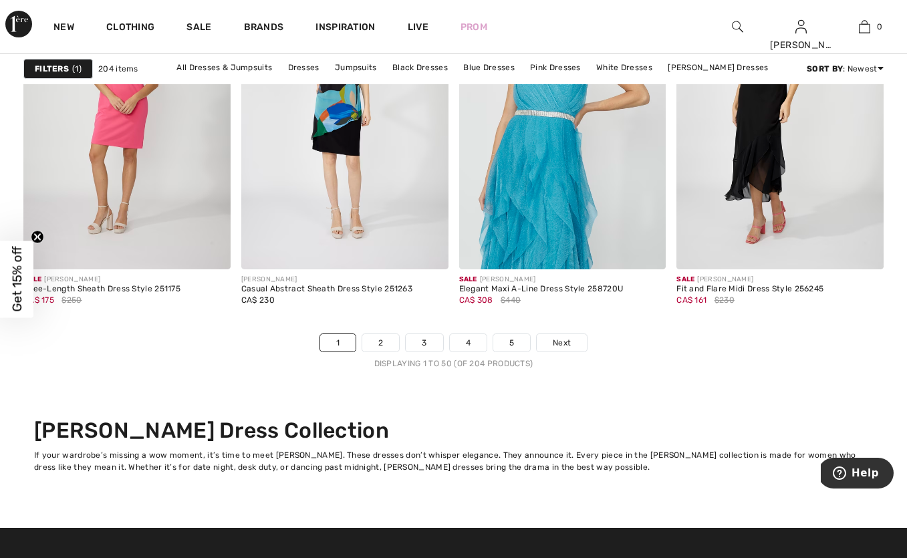
scroll to position [5805, 0]
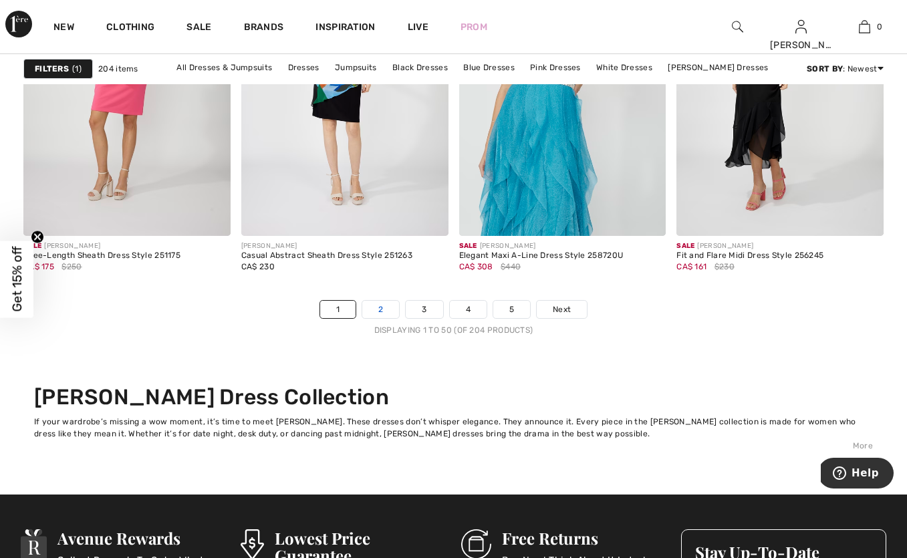
click at [371, 309] on link "2" at bounding box center [380, 309] width 37 height 17
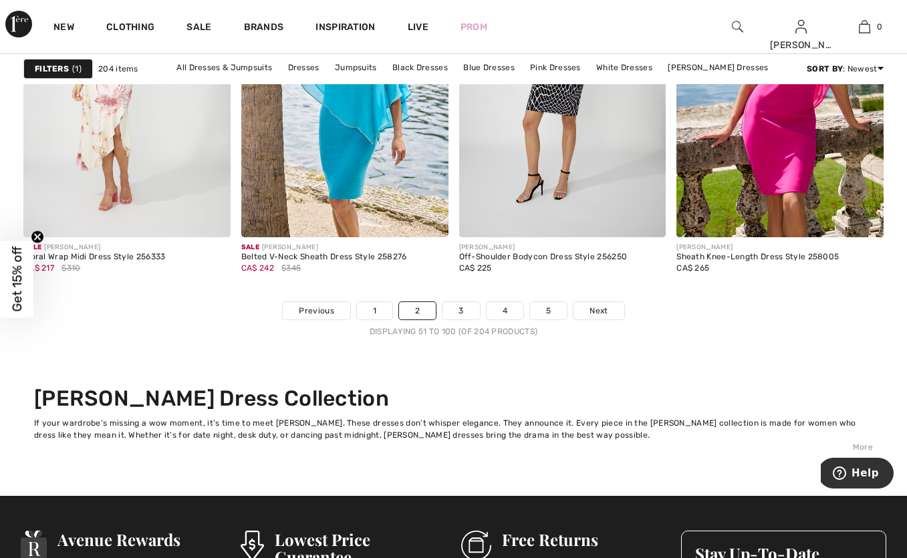
scroll to position [5804, 0]
